Goal: Transaction & Acquisition: Purchase product/service

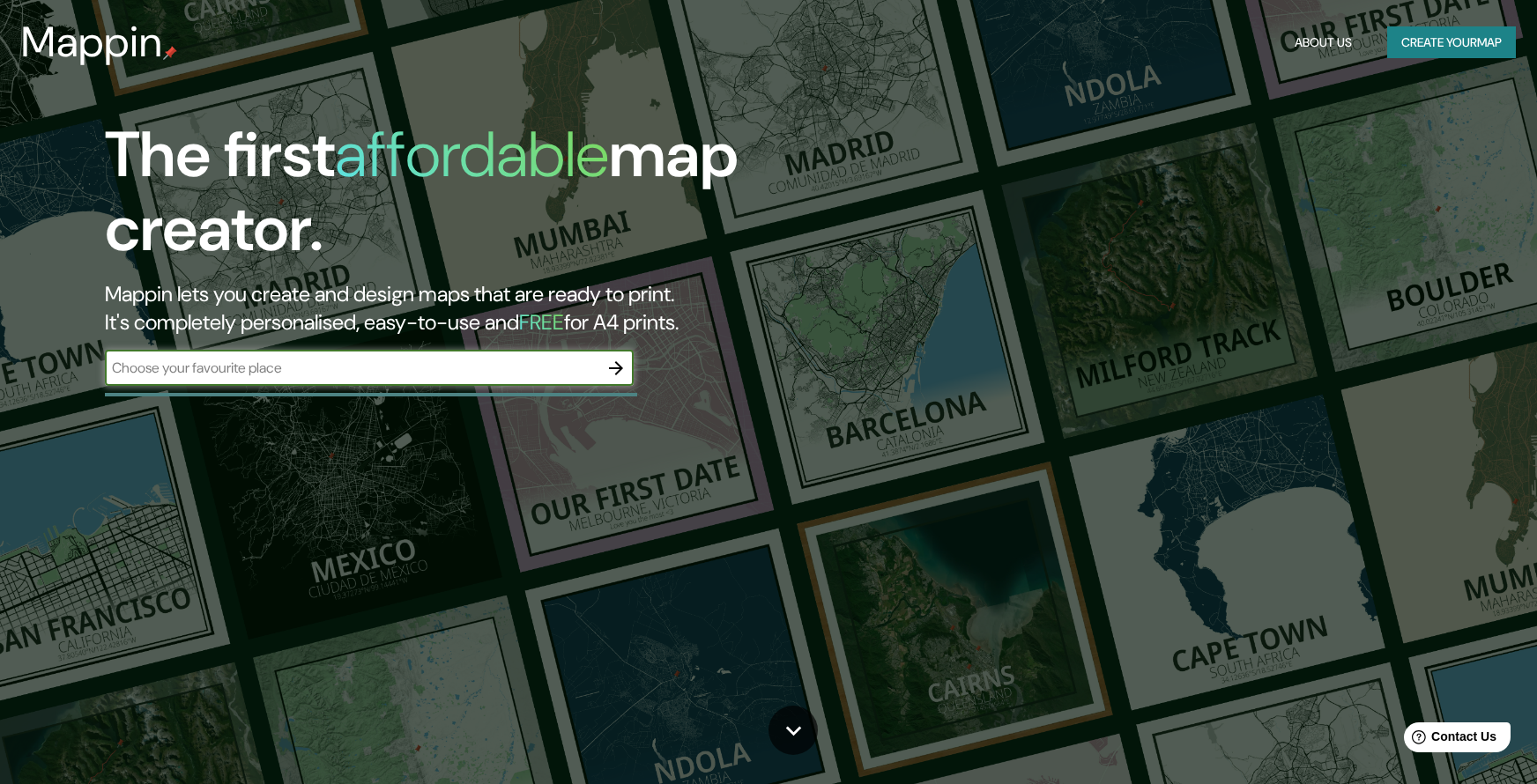
click at [526, 382] on div "​" at bounding box center [369, 369] width 529 height 36
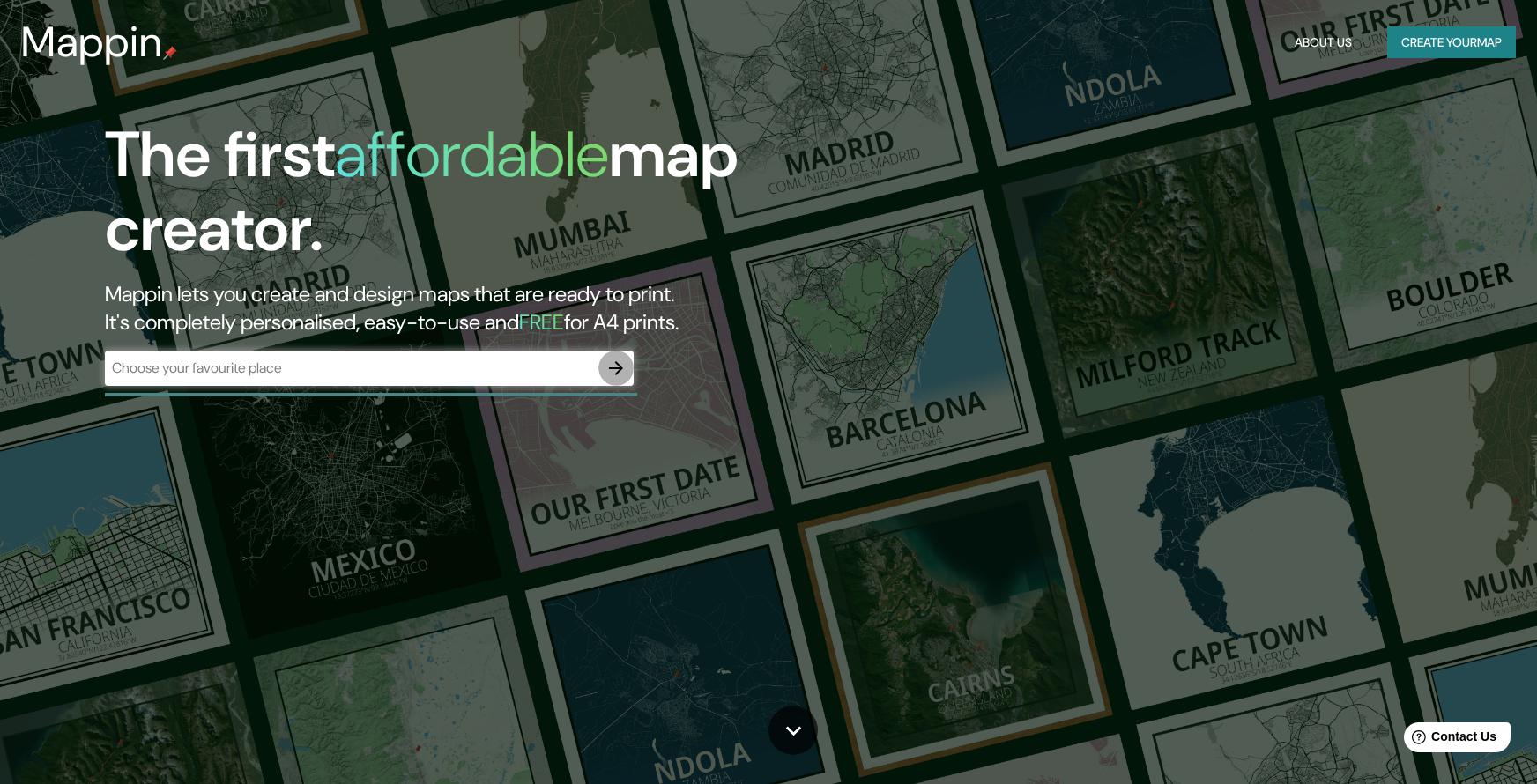
click at [616, 374] on icon "button" at bounding box center [615, 368] width 21 height 21
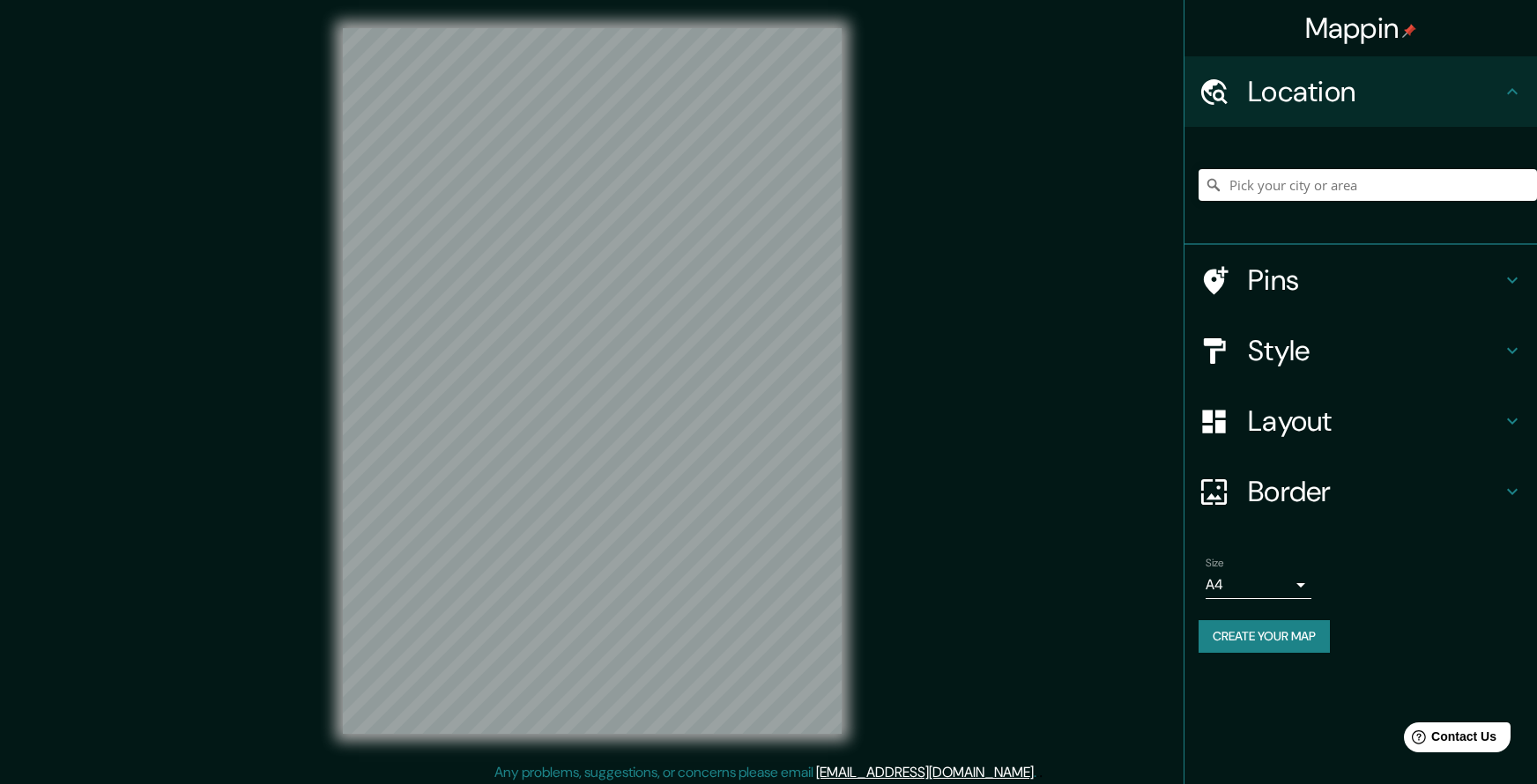
click at [174, 275] on div "Mappin Location Pins Style Layout Border Choose a border. Hint : you can make l…" at bounding box center [768, 394] width 1537 height 790
click at [1276, 190] on input "Pick your city or area" at bounding box center [1368, 185] width 338 height 32
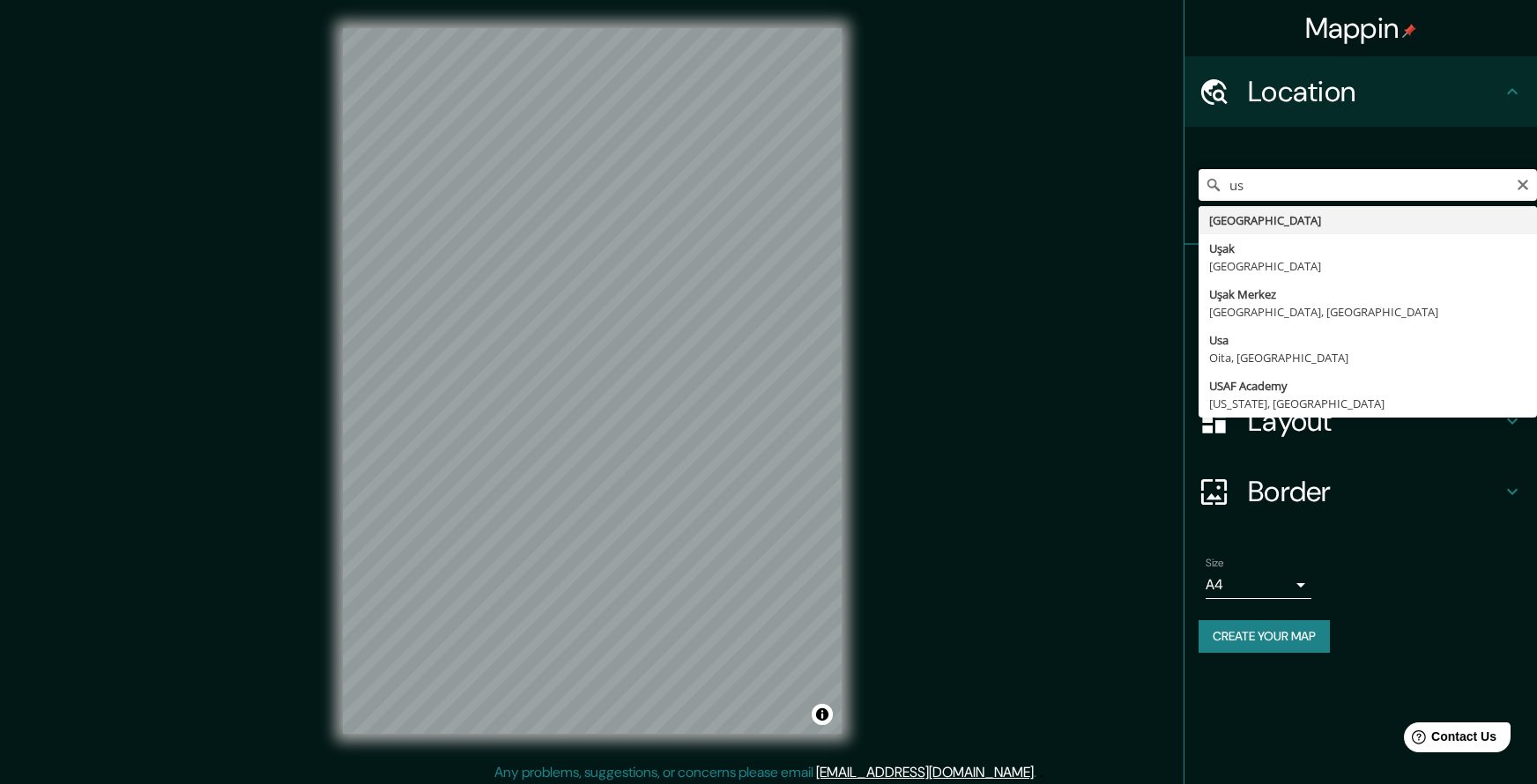
type input "u"
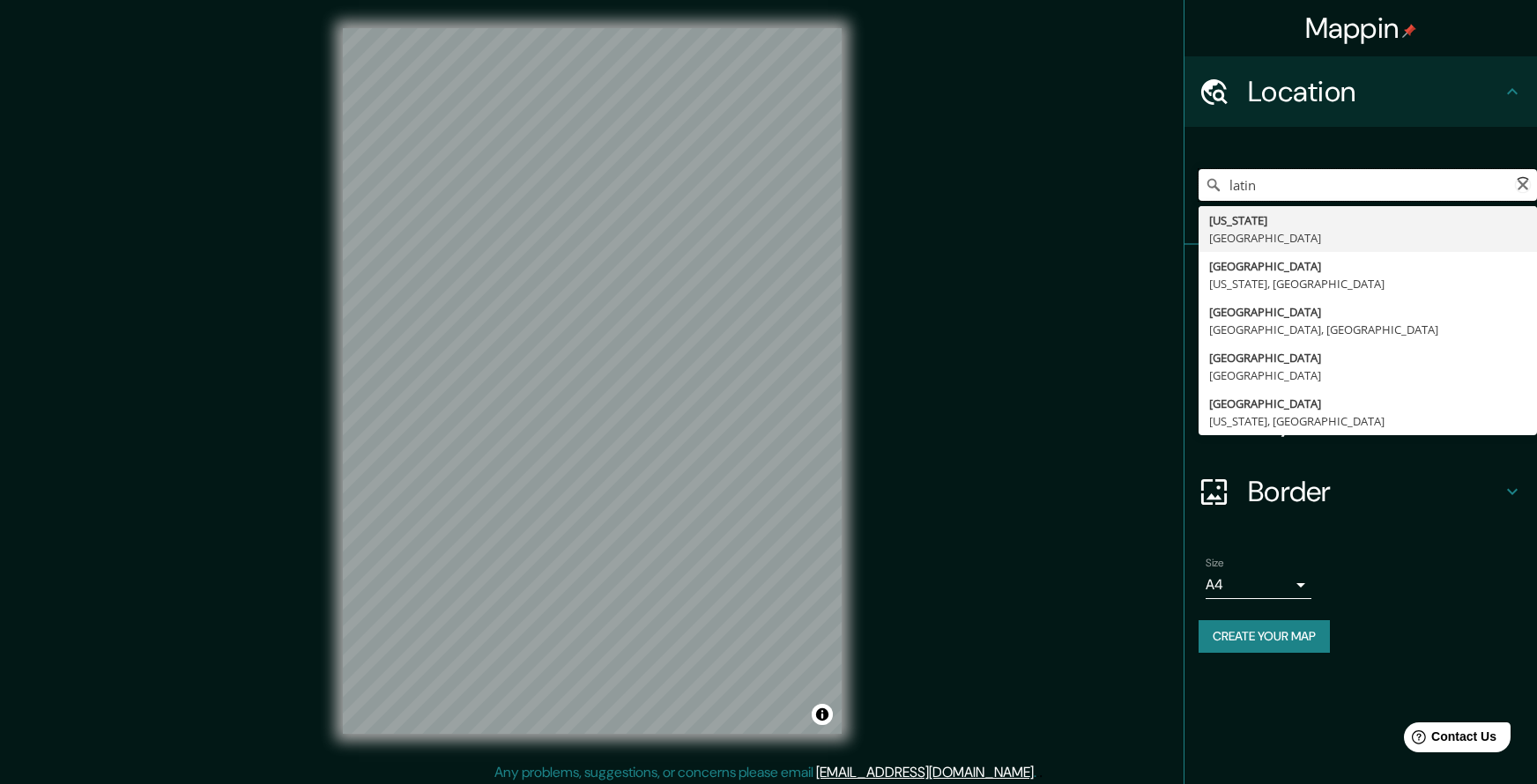
type input "[DEMOGRAPHIC_DATA]"
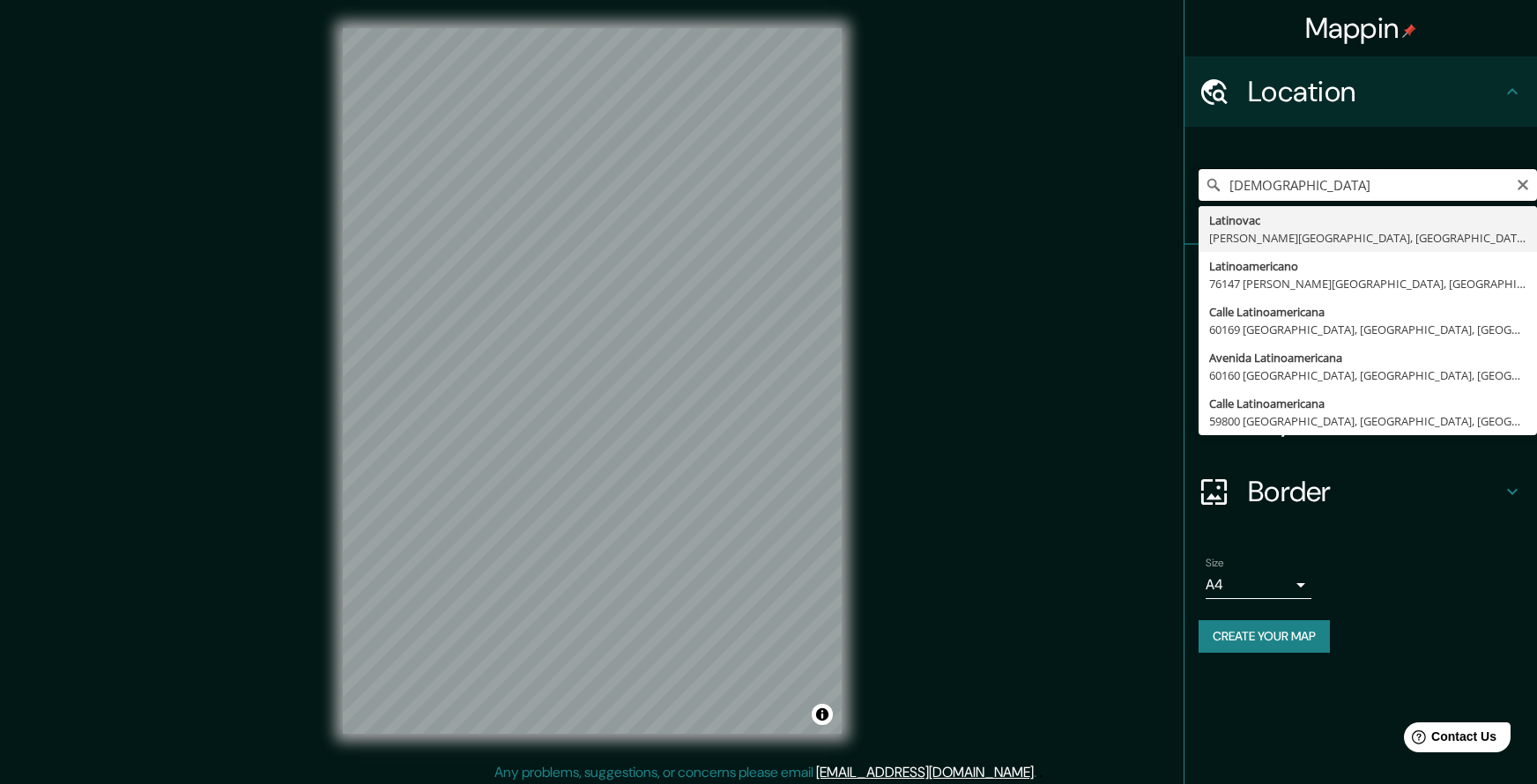
drag, startPoint x: 1280, startPoint y: 188, endPoint x: 1184, endPoint y: 184, distance: 96.1
click at [1184, 184] on div "latino Latinovac [PERSON_NAME][GEOGRAPHIC_DATA], [GEOGRAPHIC_DATA] Latinoameric…" at bounding box center [1360, 185] width 352 height 118
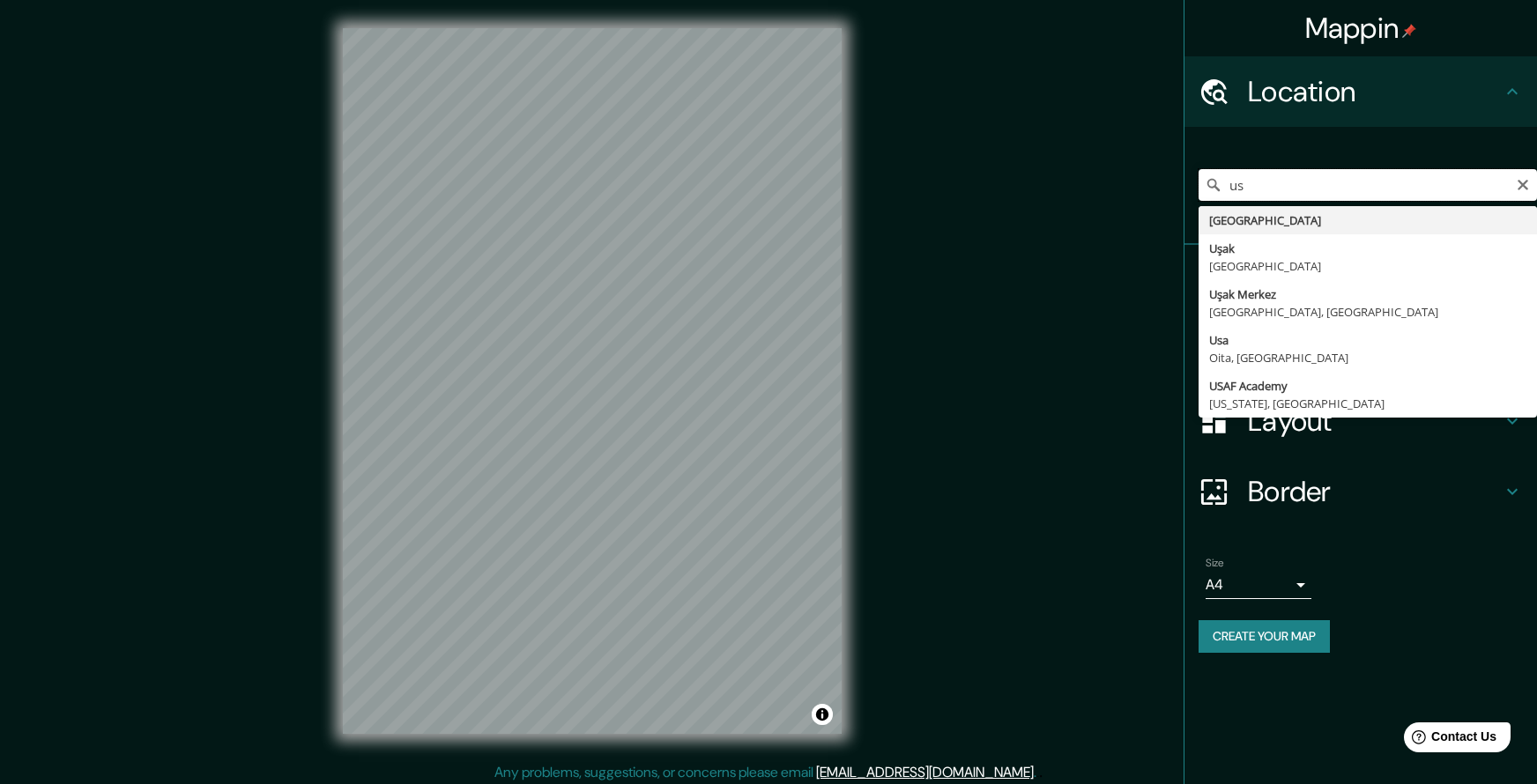
type input "u"
type input "[GEOGRAPHIC_DATA]"
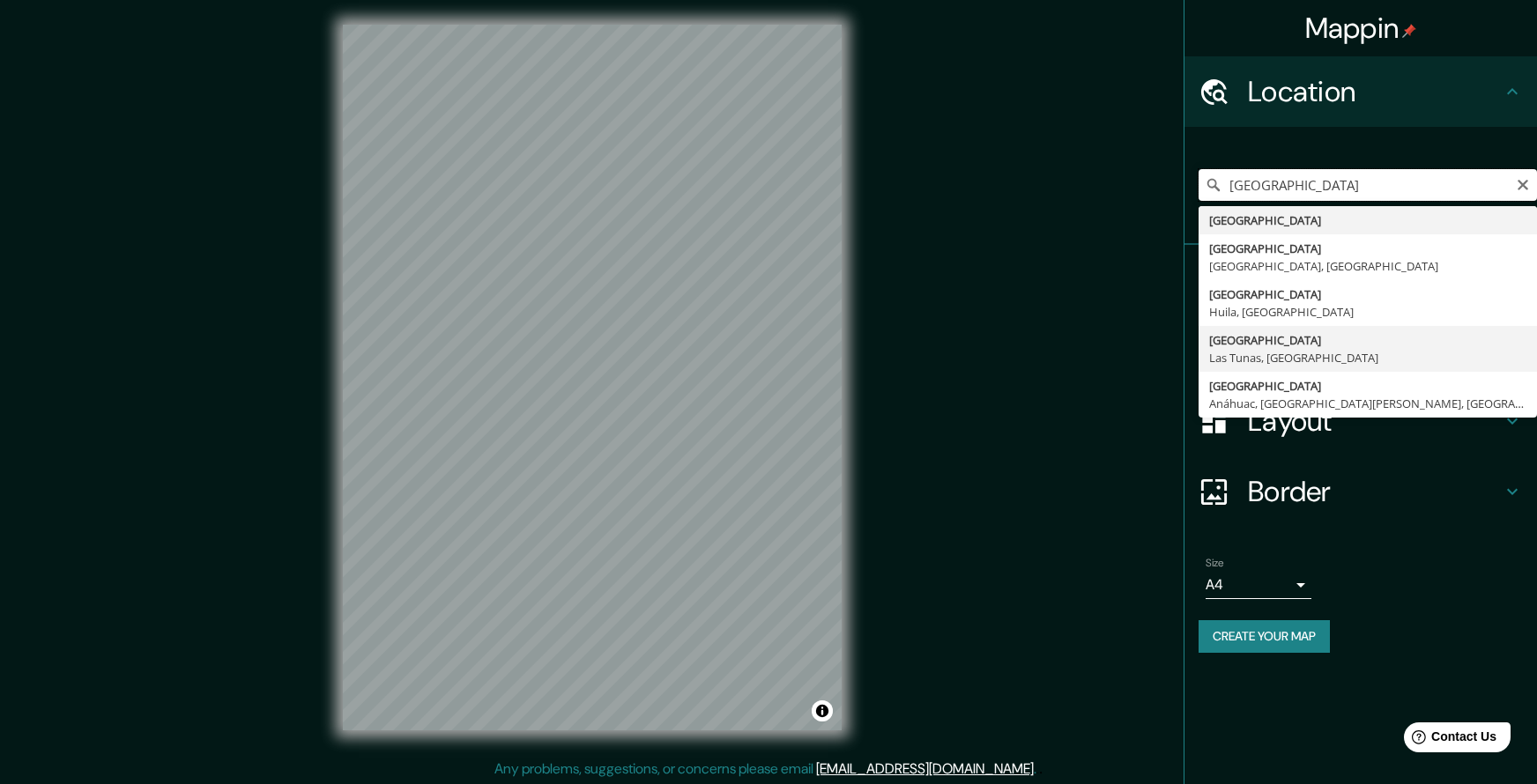
scroll to position [6, 0]
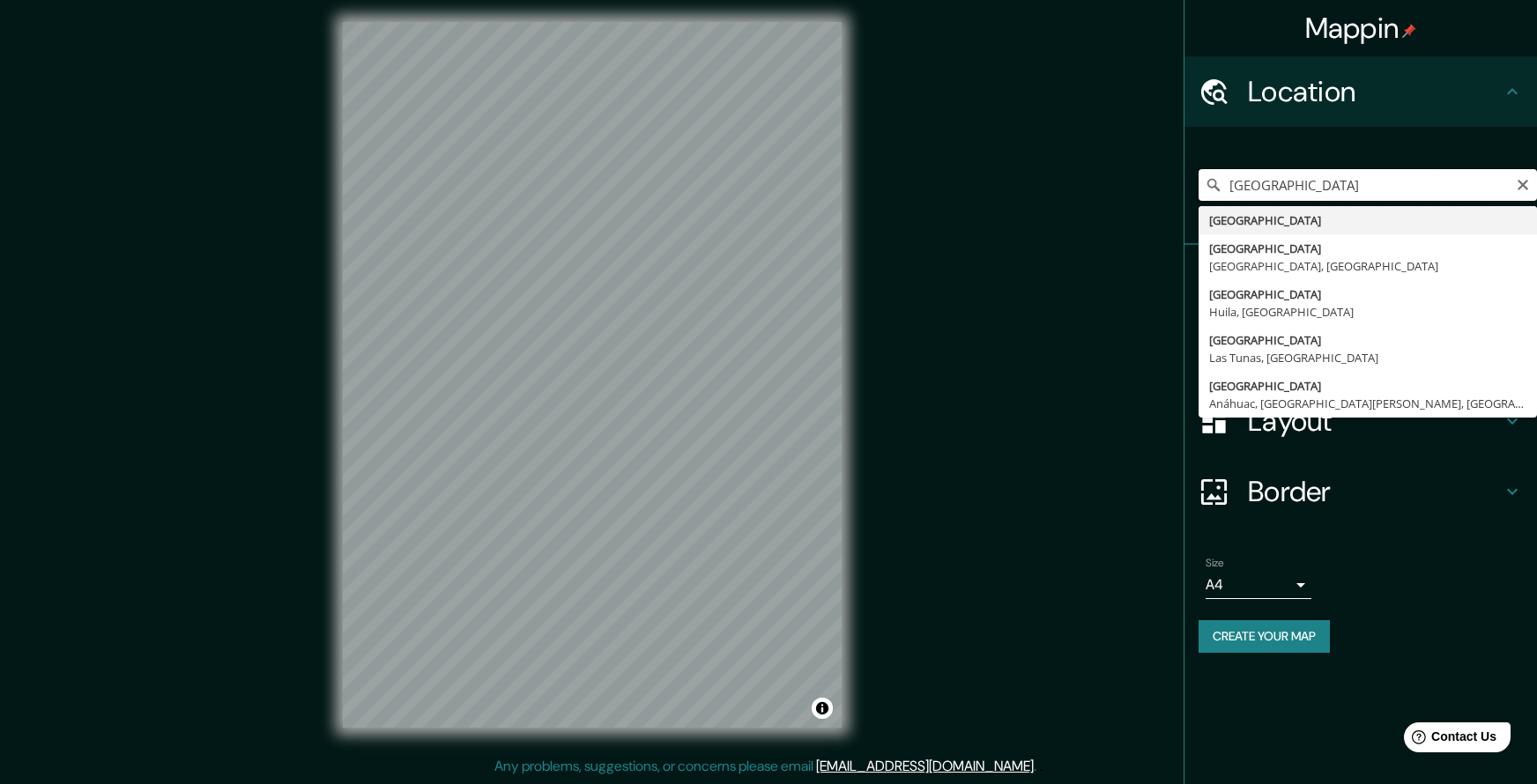
drag, startPoint x: 1296, startPoint y: 193, endPoint x: 1186, endPoint y: 185, distance: 110.3
click at [1186, 185] on div "[GEOGRAPHIC_DATA] [GEOGRAPHIC_DATA] [GEOGRAPHIC_DATA] [GEOGRAPHIC_DATA], [GEOGR…" at bounding box center [1360, 185] width 352 height 118
type input "[GEOGRAPHIC_DATA], [GEOGRAPHIC_DATA], [GEOGRAPHIC_DATA]"
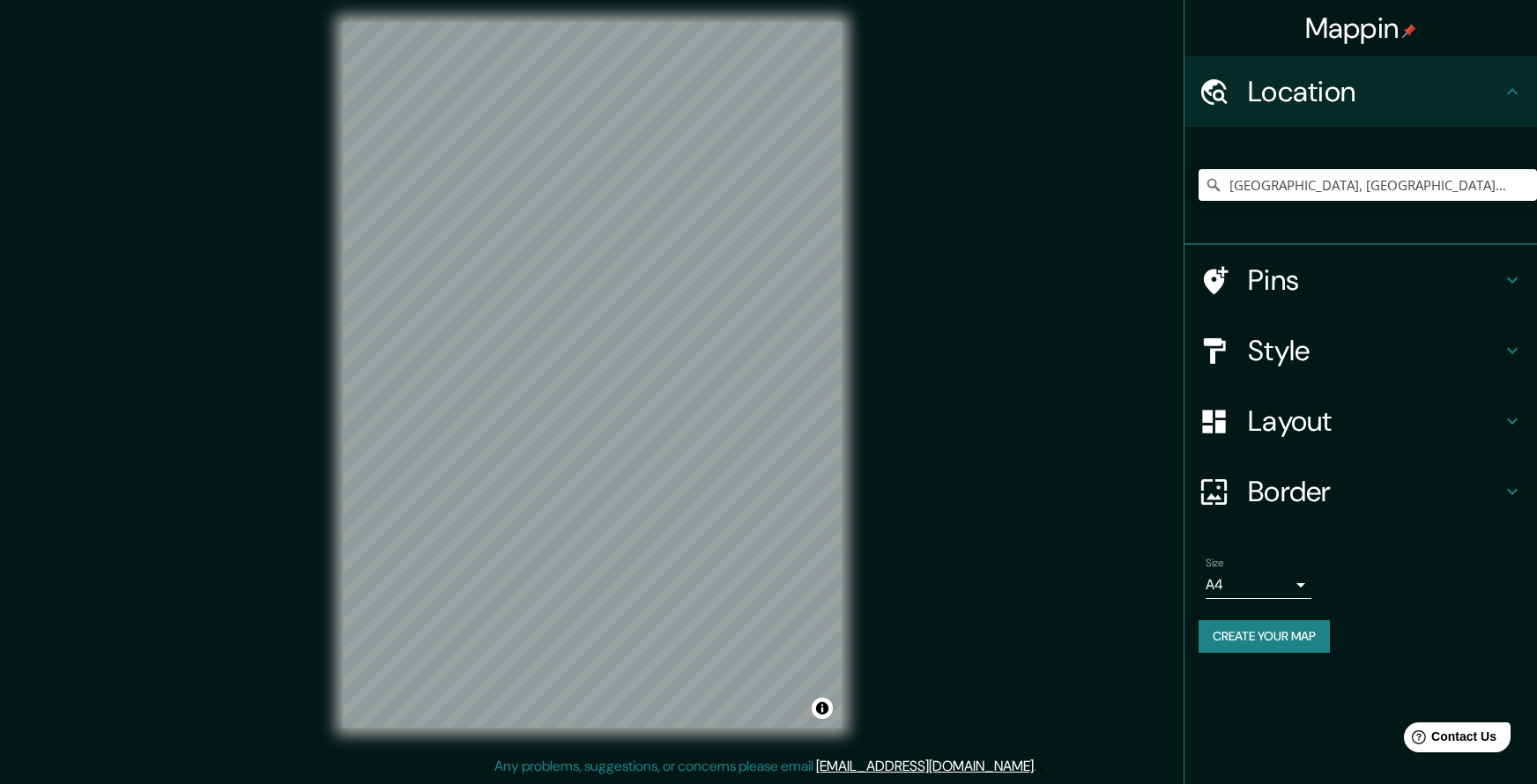
click at [1236, 272] on div at bounding box center [1223, 280] width 49 height 31
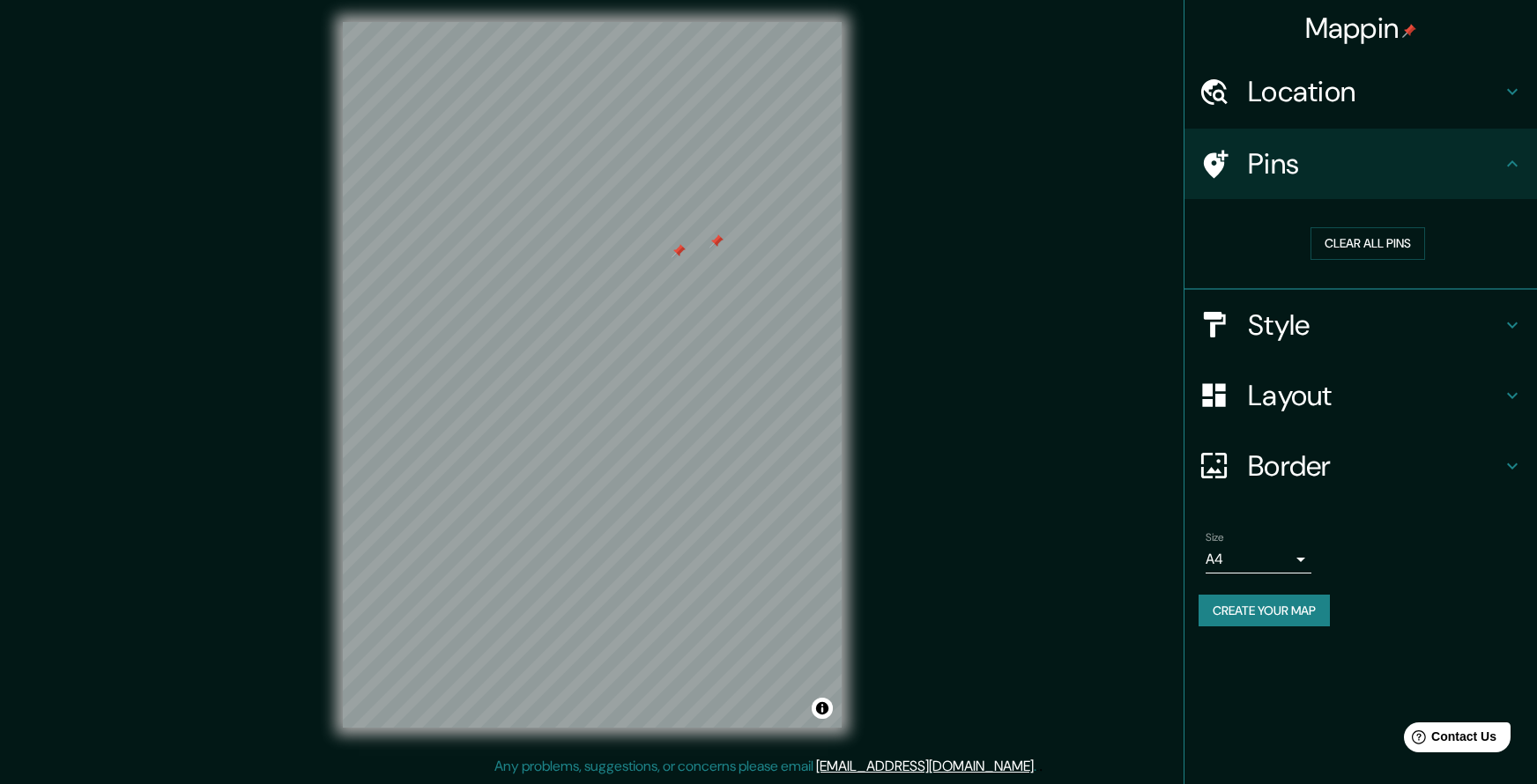
click at [678, 248] on div at bounding box center [678, 251] width 14 height 14
click at [1378, 243] on button "Clear all pins" at bounding box center [1368, 243] width 115 height 33
click at [1236, 154] on div at bounding box center [1223, 164] width 49 height 31
click at [1515, 327] on icon at bounding box center [1511, 324] width 21 height 21
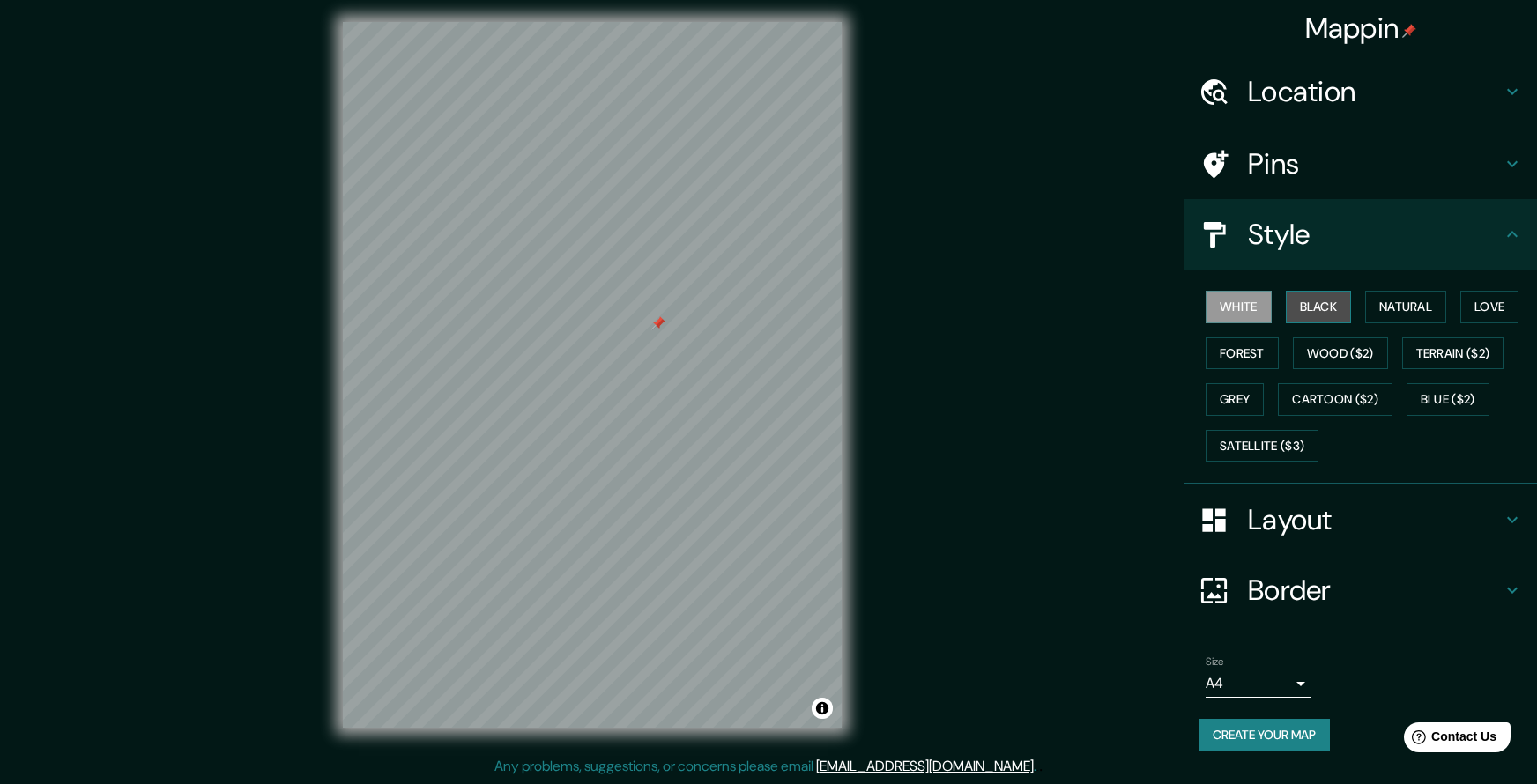
click at [1305, 305] on button "Black" at bounding box center [1318, 306] width 66 height 33
click at [1332, 351] on button "Wood ($2)" at bounding box center [1340, 353] width 95 height 33
click at [1243, 352] on button "Forest" at bounding box center [1242, 353] width 73 height 33
click at [1236, 447] on button "Satellite ($3)" at bounding box center [1262, 446] width 113 height 33
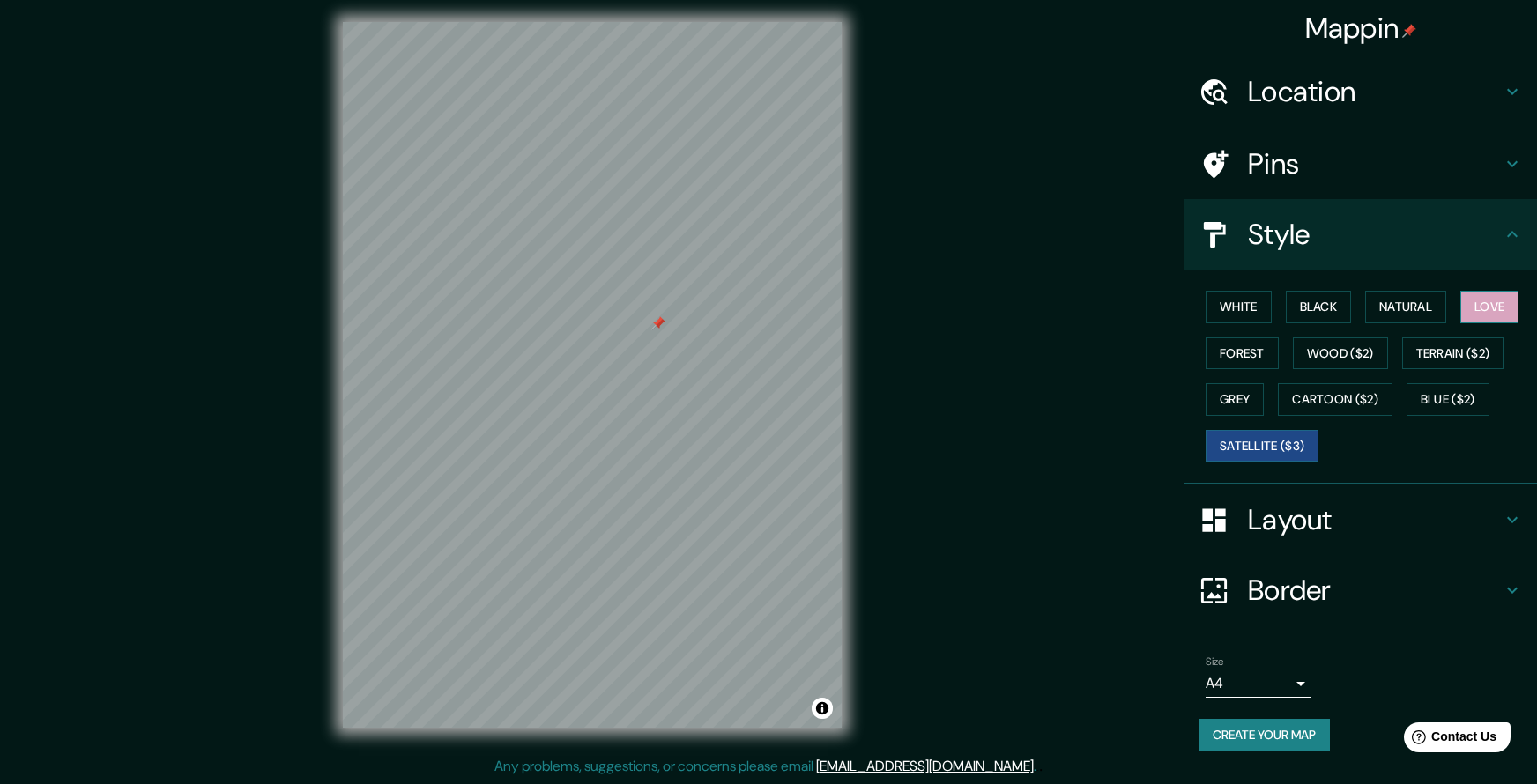
click at [1499, 294] on button "Love" at bounding box center [1489, 306] width 58 height 33
click at [1385, 312] on button "Natural" at bounding box center [1405, 306] width 81 height 33
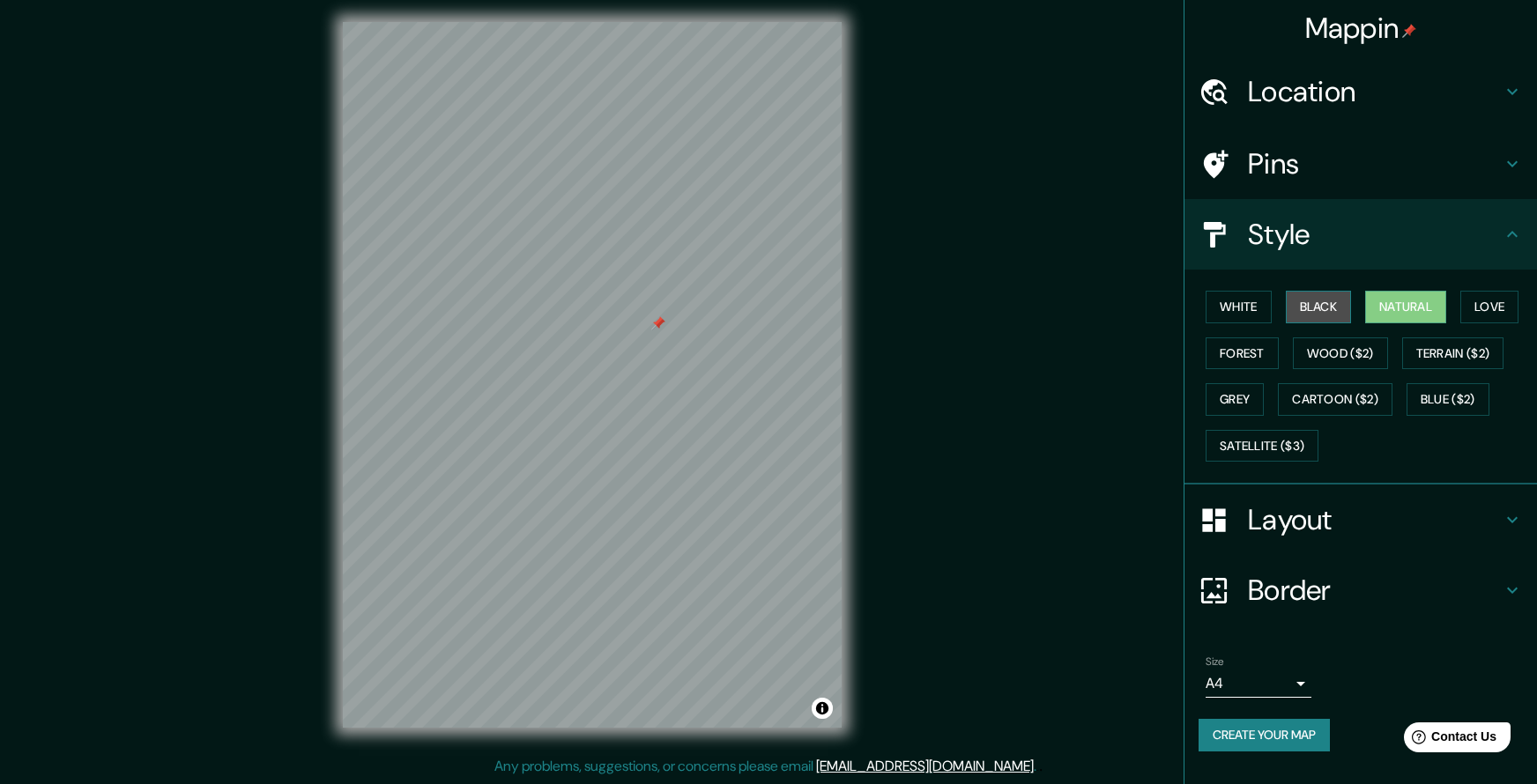
click at [1321, 309] on button "Black" at bounding box center [1318, 306] width 66 height 33
click at [1242, 310] on button "White" at bounding box center [1238, 306] width 66 height 33
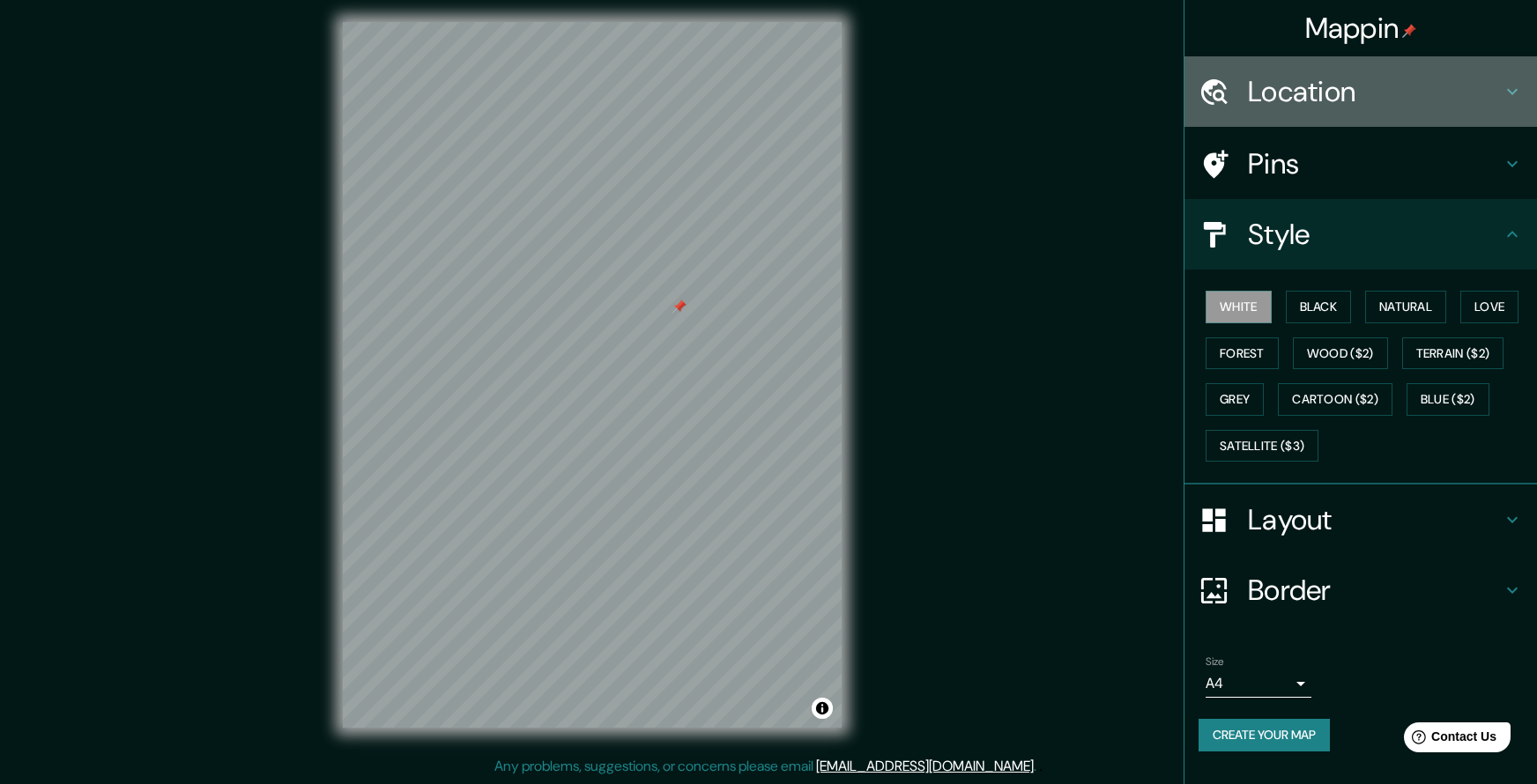
click at [1501, 93] on icon at bounding box center [1511, 91] width 21 height 21
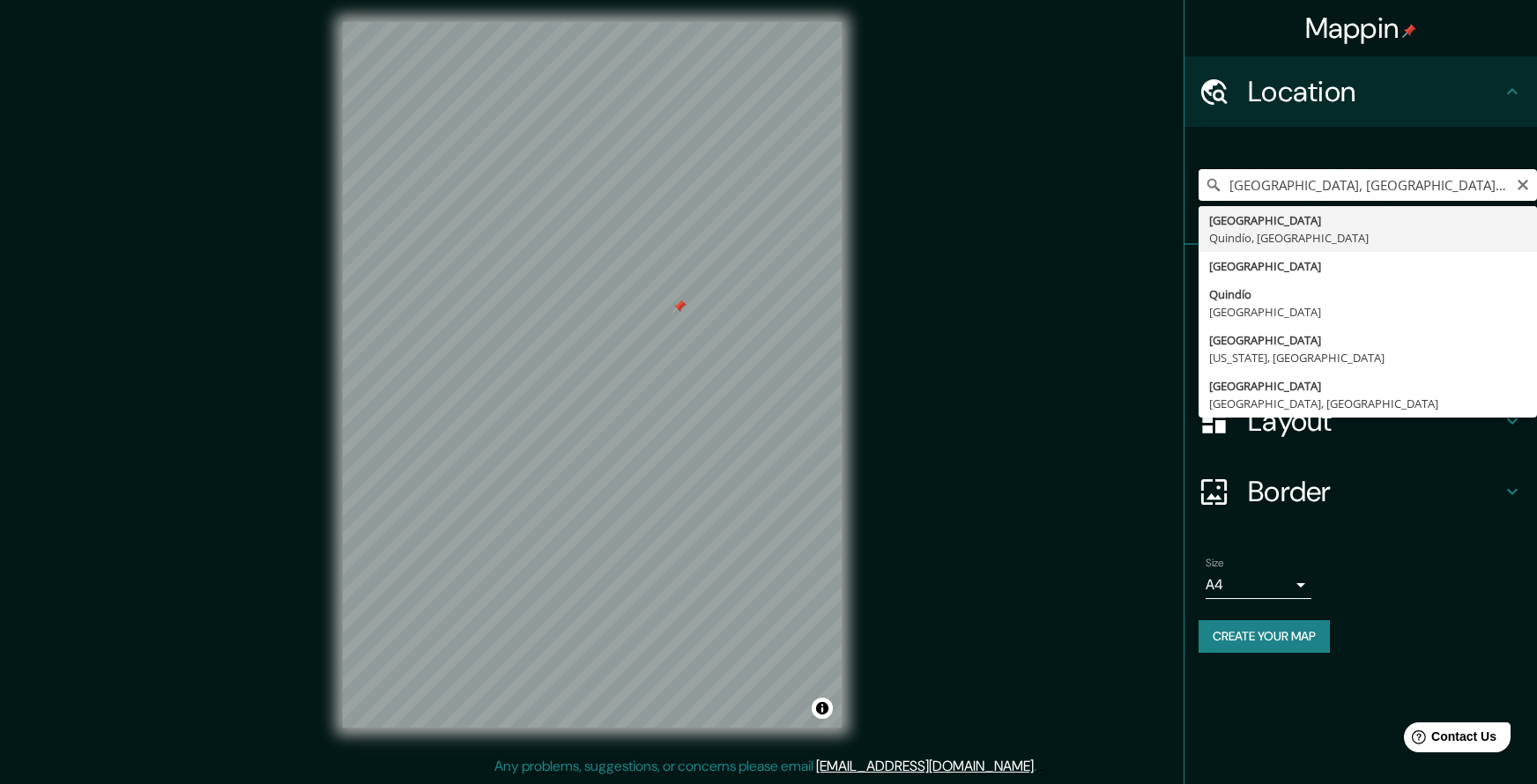
drag, startPoint x: 1449, startPoint y: 175, endPoint x: 1191, endPoint y: 183, distance: 258.1
click at [1199, 183] on input "[GEOGRAPHIC_DATA], [GEOGRAPHIC_DATA], [GEOGRAPHIC_DATA]" at bounding box center [1368, 185] width 338 height 32
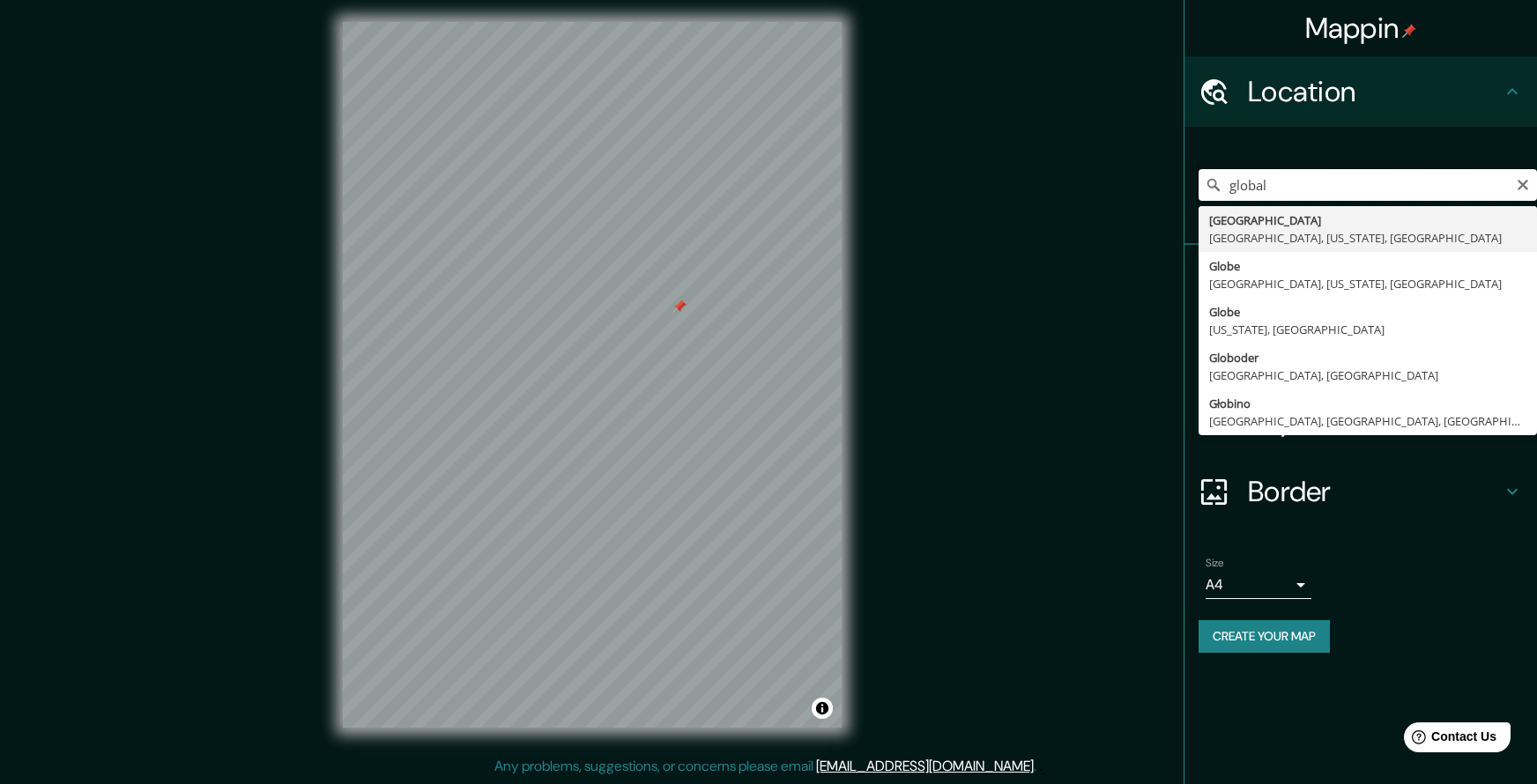
type input "[GEOGRAPHIC_DATA], [GEOGRAPHIC_DATA], [US_STATE], [GEOGRAPHIC_DATA]"
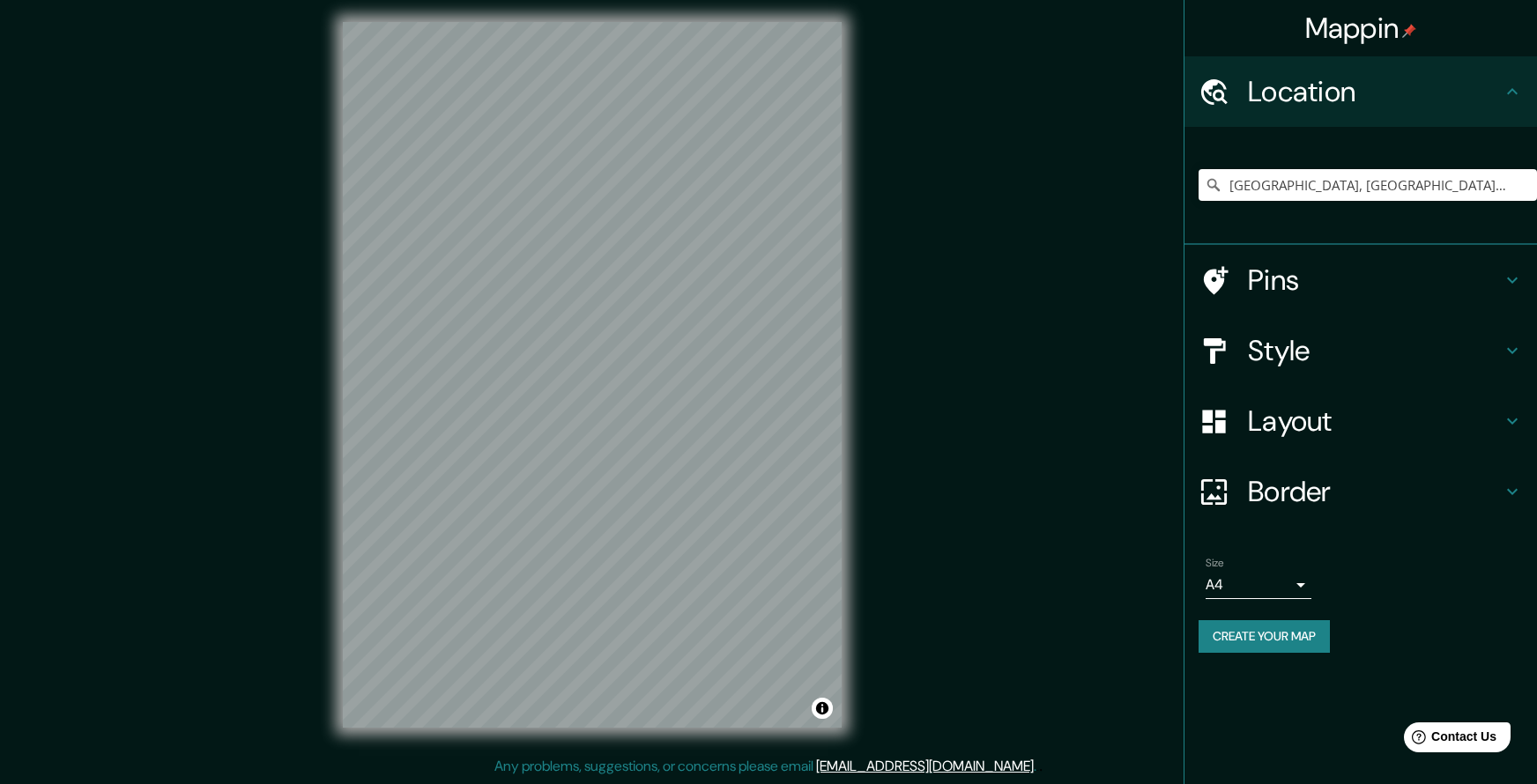
click at [1286, 577] on body "Mappin Location [GEOGRAPHIC_DATA], [GEOGRAPHIC_DATA], [US_STATE], [GEOGRAPHIC_D…" at bounding box center [768, 386] width 1537 height 784
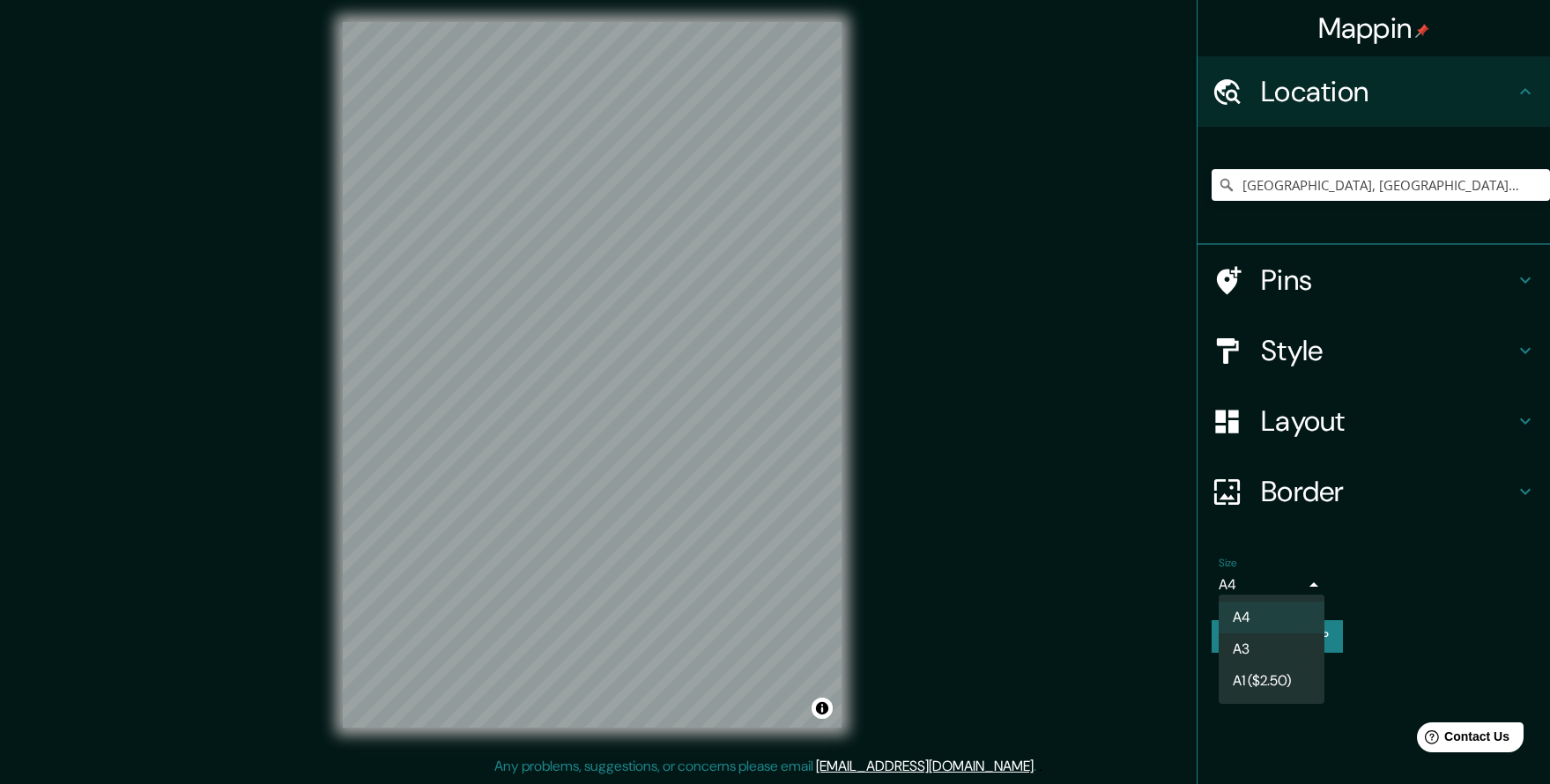
click at [1254, 650] on li "A3" at bounding box center [1271, 650] width 106 height 32
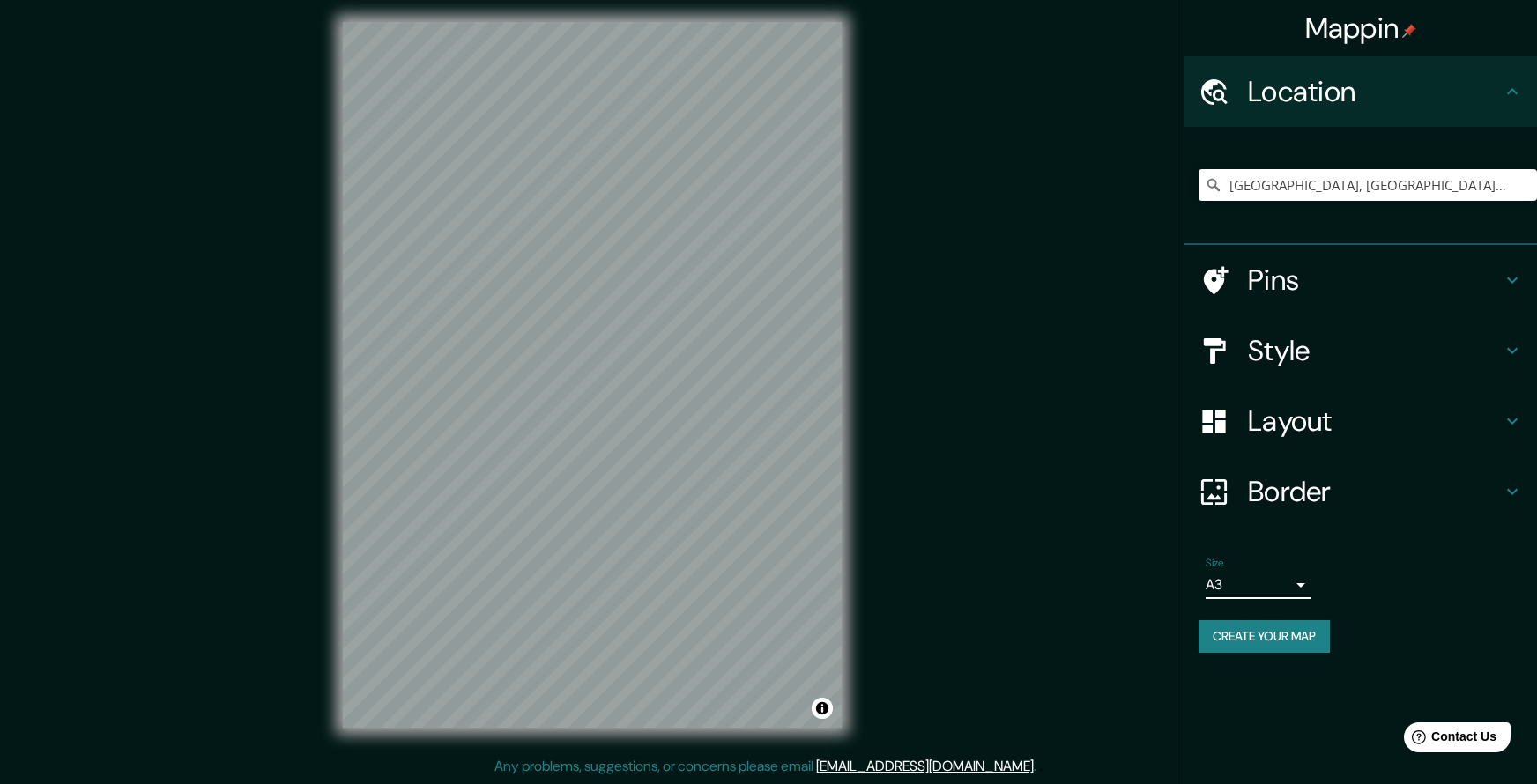
click at [1503, 486] on icon at bounding box center [1511, 490] width 21 height 21
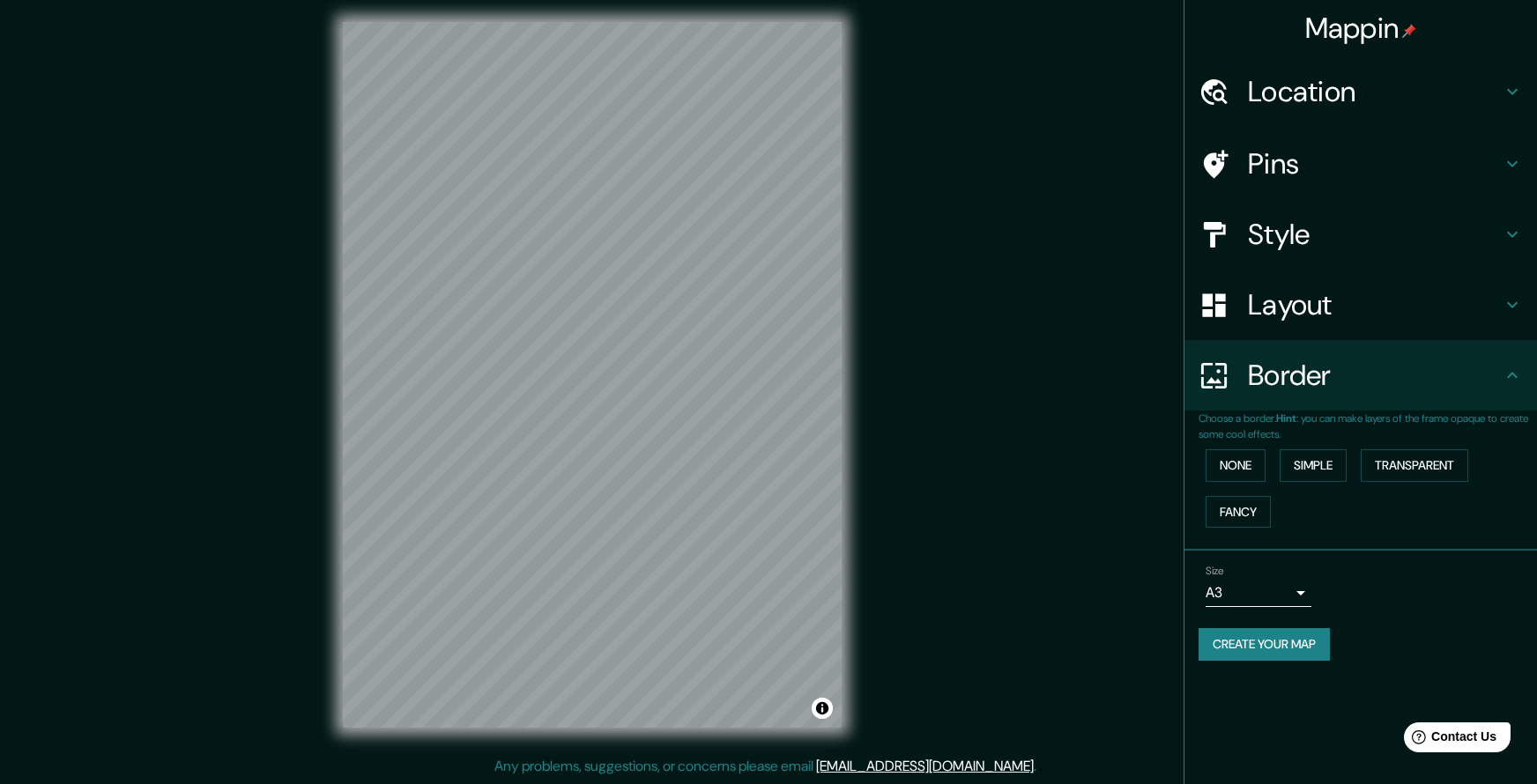
click at [1509, 300] on icon at bounding box center [1511, 305] width 21 height 21
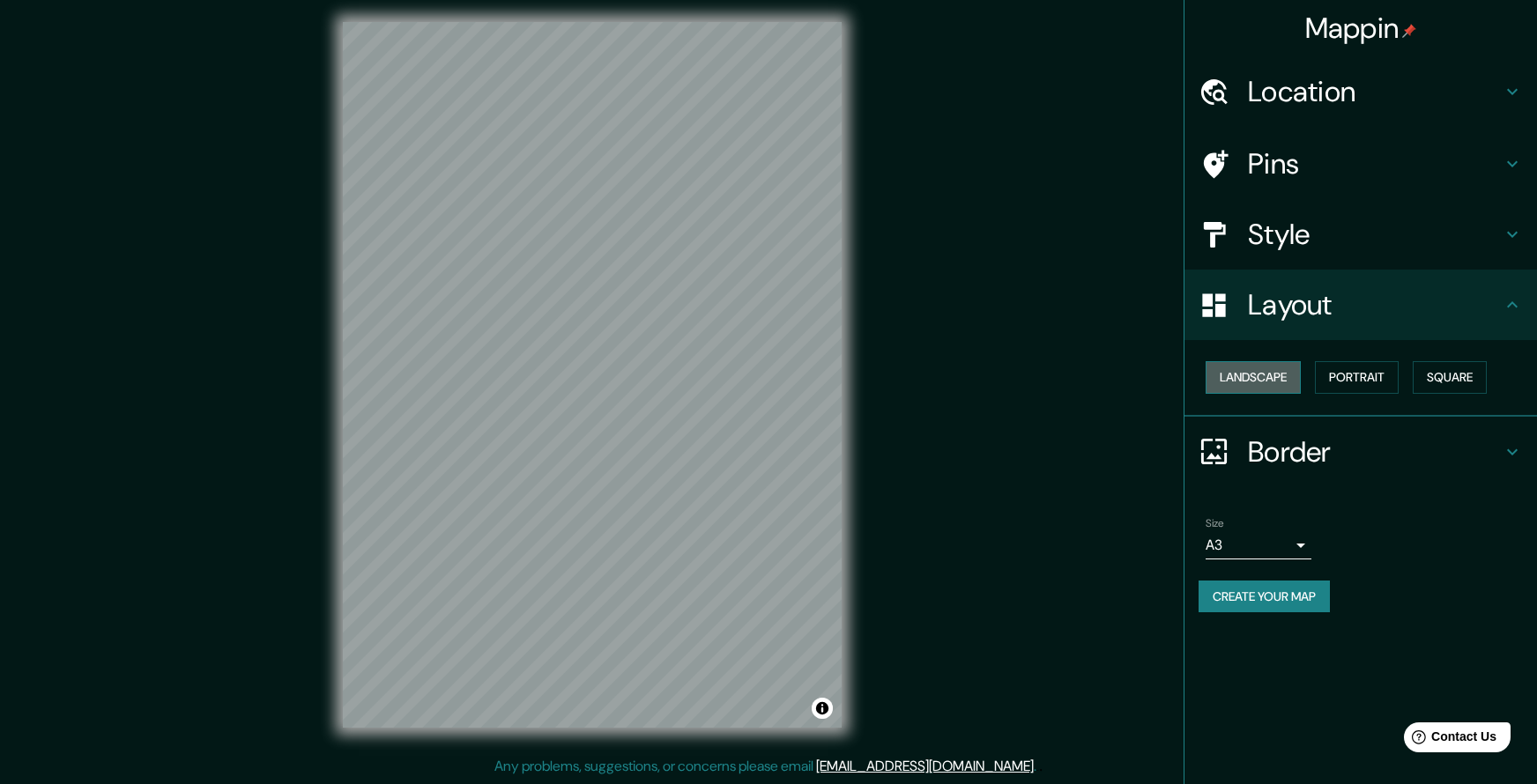
click at [1286, 376] on button "Landscape" at bounding box center [1253, 377] width 95 height 33
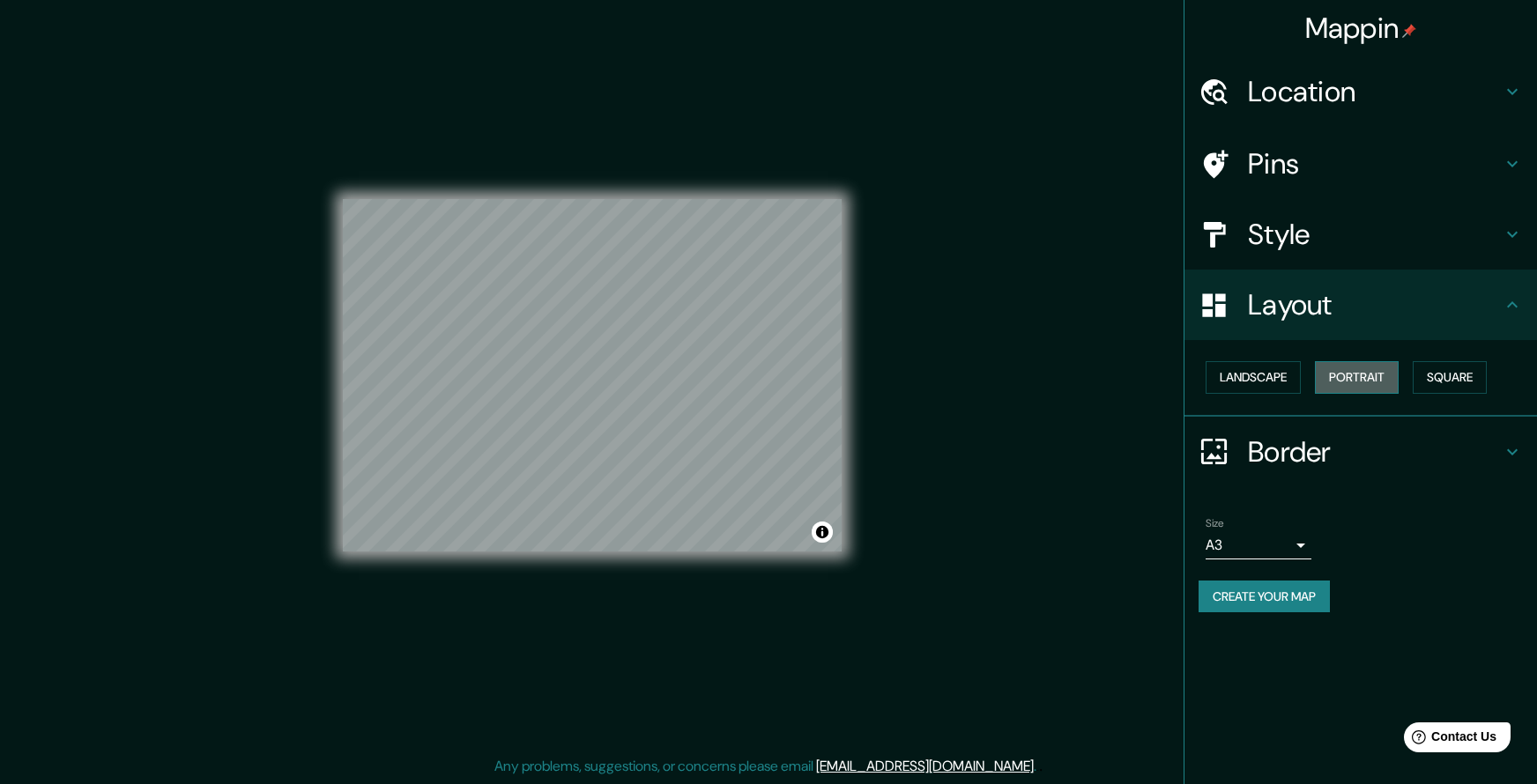
click at [1350, 376] on button "Portrait" at bounding box center [1356, 377] width 84 height 33
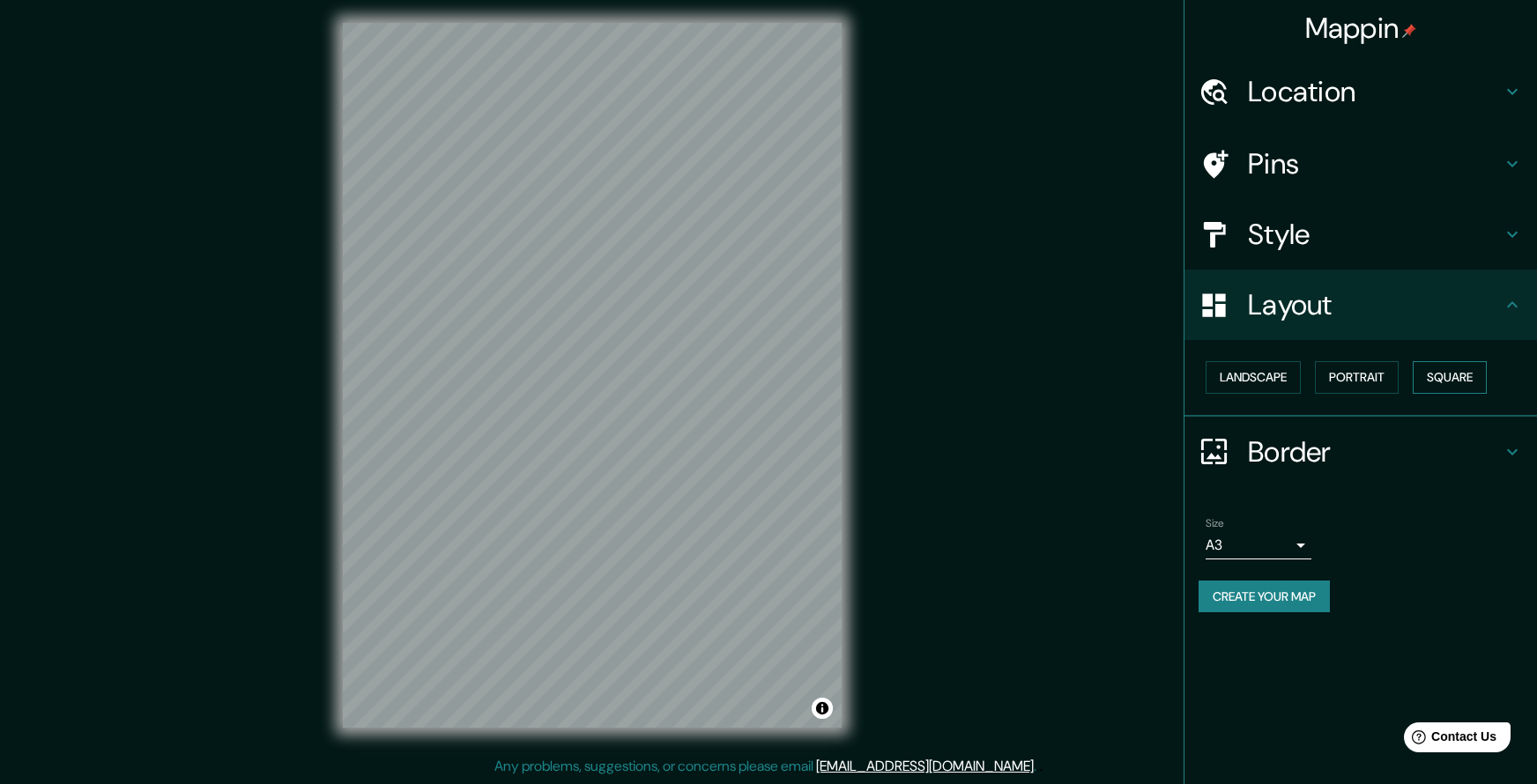
click at [1464, 378] on button "Square" at bounding box center [1449, 377] width 74 height 33
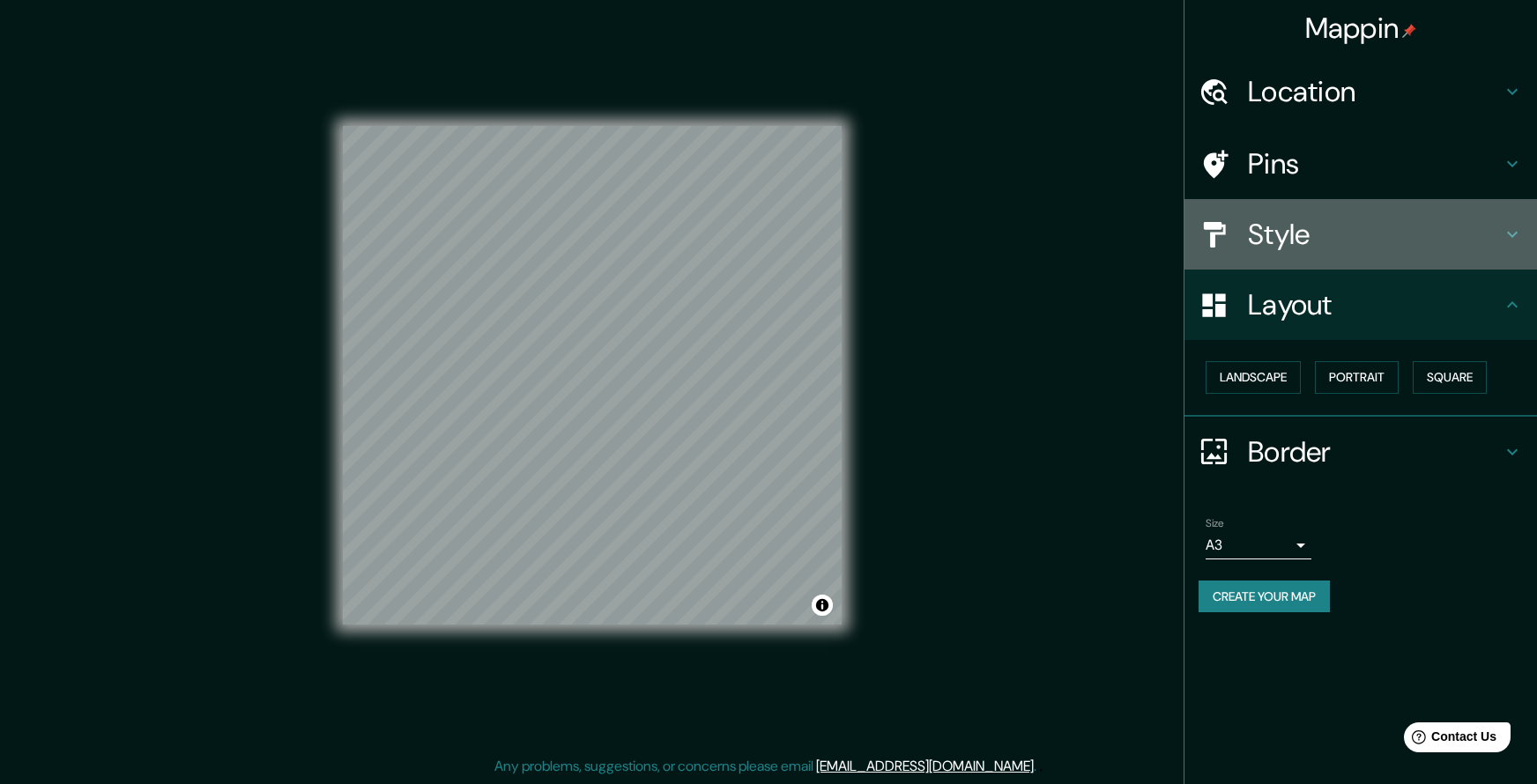
click at [1516, 233] on icon at bounding box center [1511, 233] width 21 height 21
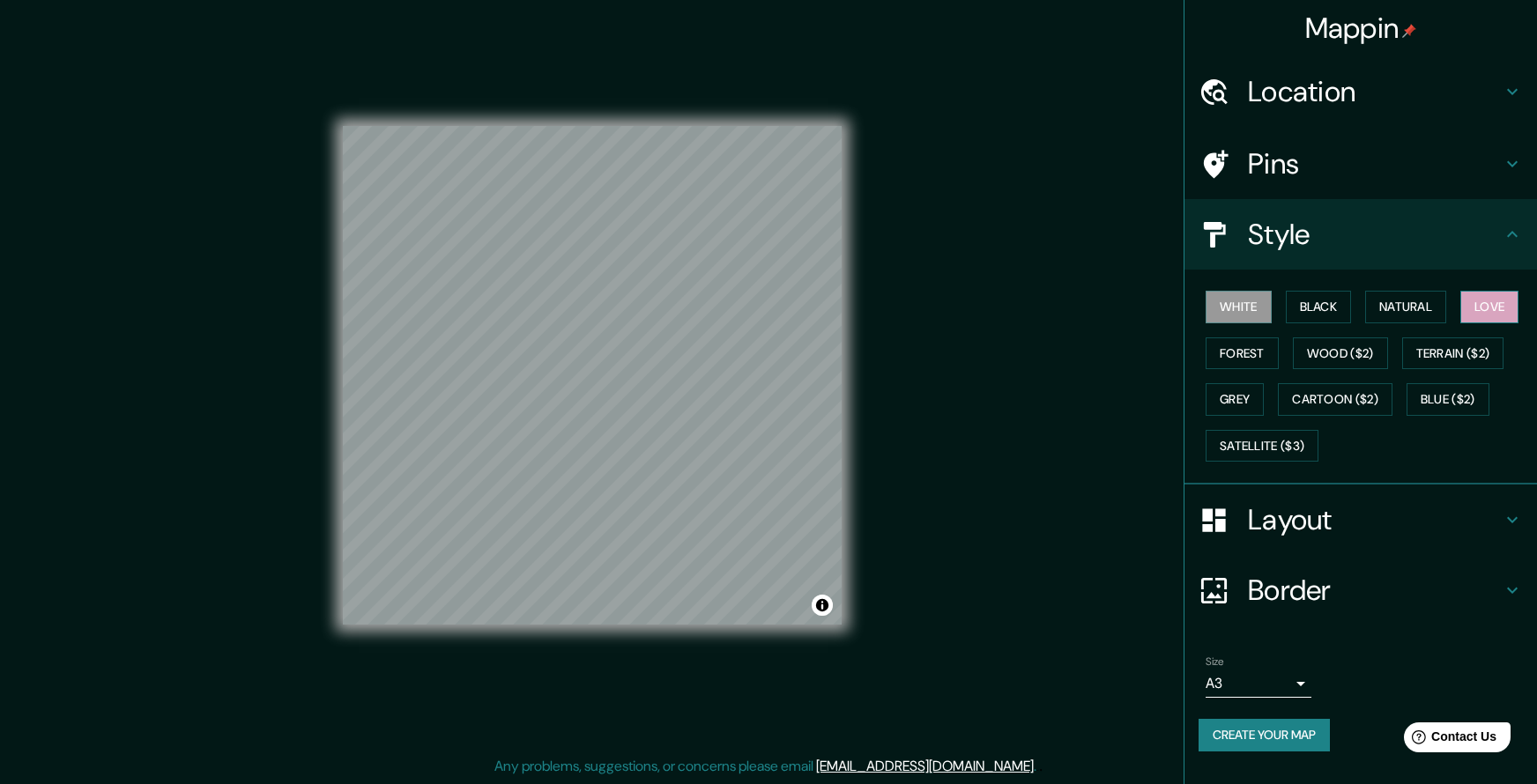
click at [1486, 315] on button "Love" at bounding box center [1489, 306] width 58 height 33
click at [1416, 305] on button "Natural" at bounding box center [1405, 306] width 81 height 33
click at [1507, 94] on icon at bounding box center [1511, 91] width 21 height 21
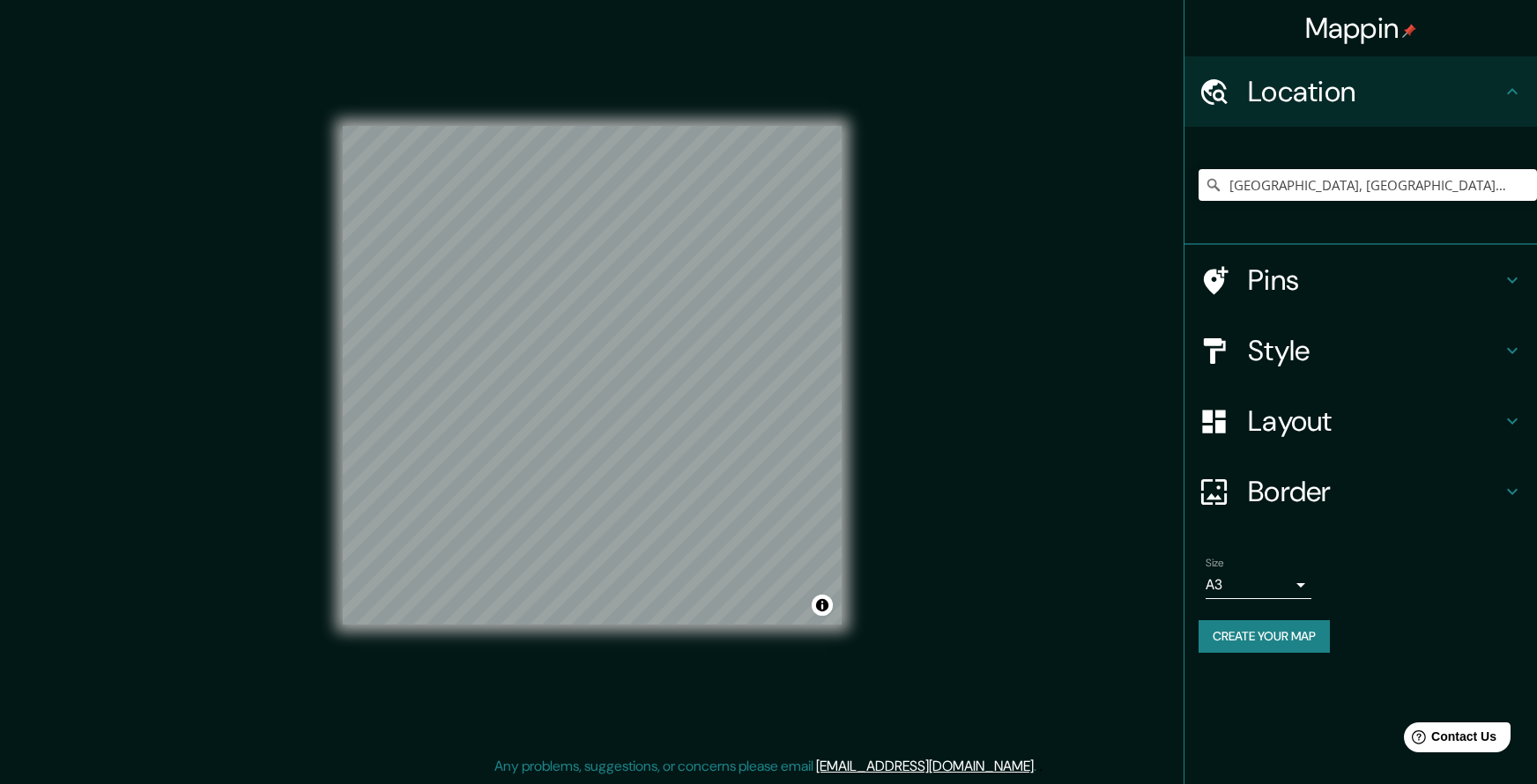
click at [1403, 586] on div "Size A3 a4" at bounding box center [1361, 577] width 324 height 56
click at [1406, 642] on div "Size A3 a4 Zoom level too high - zoom in more Create your map" at bounding box center [1361, 626] width 324 height 152
click at [1257, 655] on div "Create your map" at bounding box center [1361, 671] width 324 height 33
click at [1293, 578] on body "Mappin Location [GEOGRAPHIC_DATA], [GEOGRAPHIC_DATA], [US_STATE], [GEOGRAPHIC_D…" at bounding box center [768, 386] width 1537 height 784
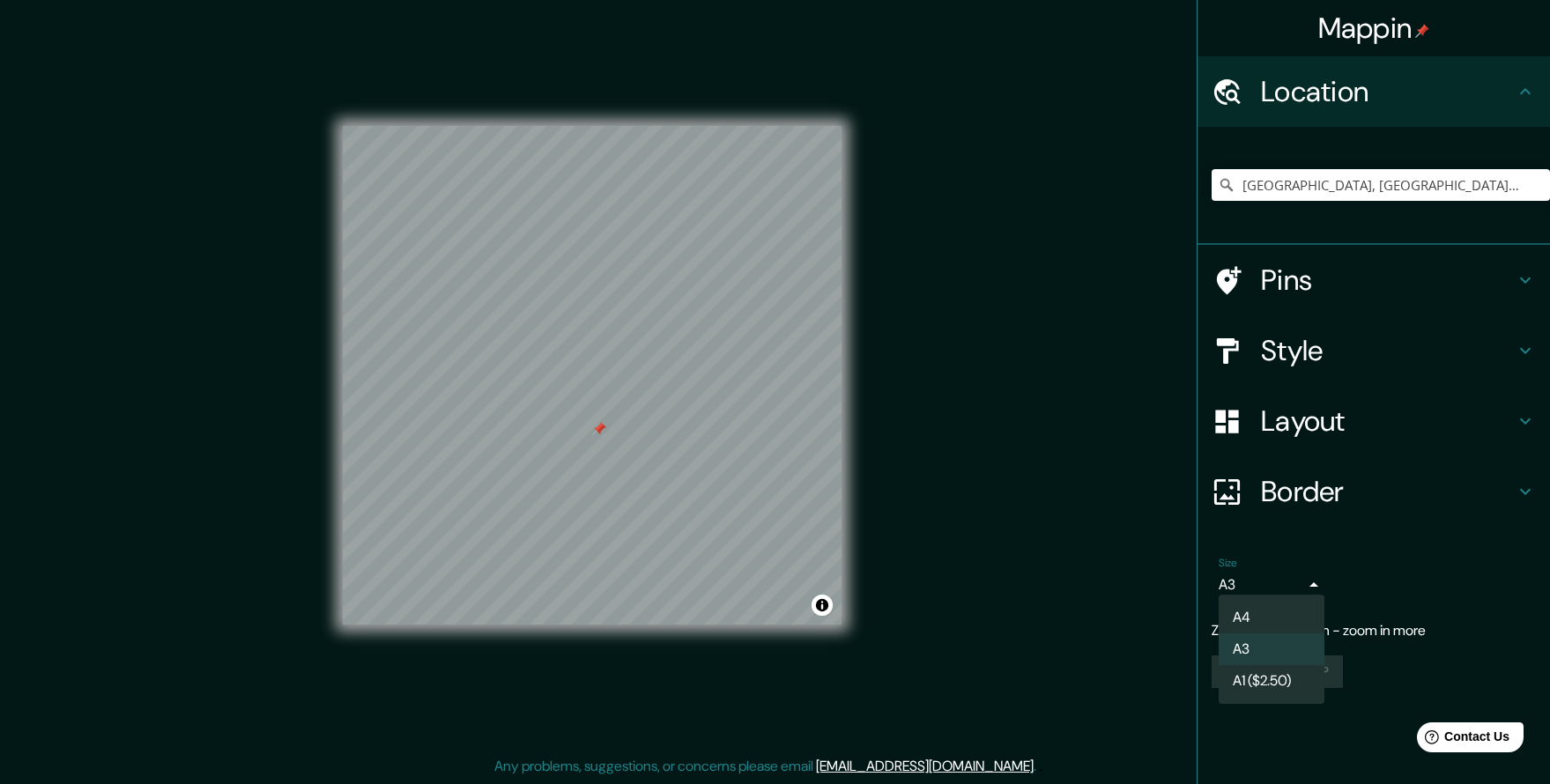
click at [1274, 616] on li "A4" at bounding box center [1271, 617] width 106 height 32
type input "single"
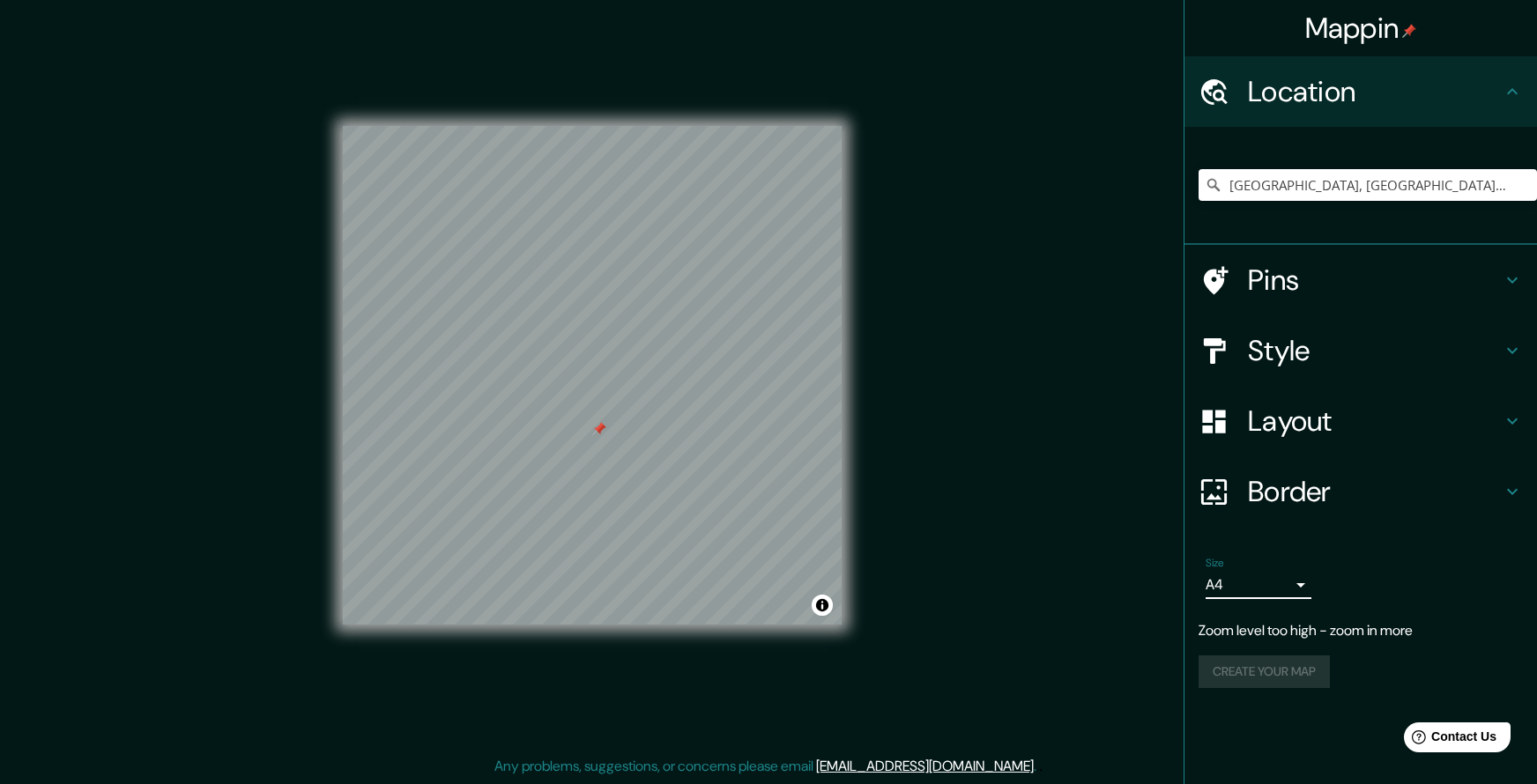
click at [1353, 626] on p "Zoom level too high - zoom in more" at bounding box center [1361, 630] width 324 height 21
drag, startPoint x: 1427, startPoint y: 626, endPoint x: 1200, endPoint y: 618, distance: 227.1
click at [1200, 620] on p "Zoom level too high - zoom in more" at bounding box center [1361, 630] width 324 height 21
